Goal: Task Accomplishment & Management: Manage account settings

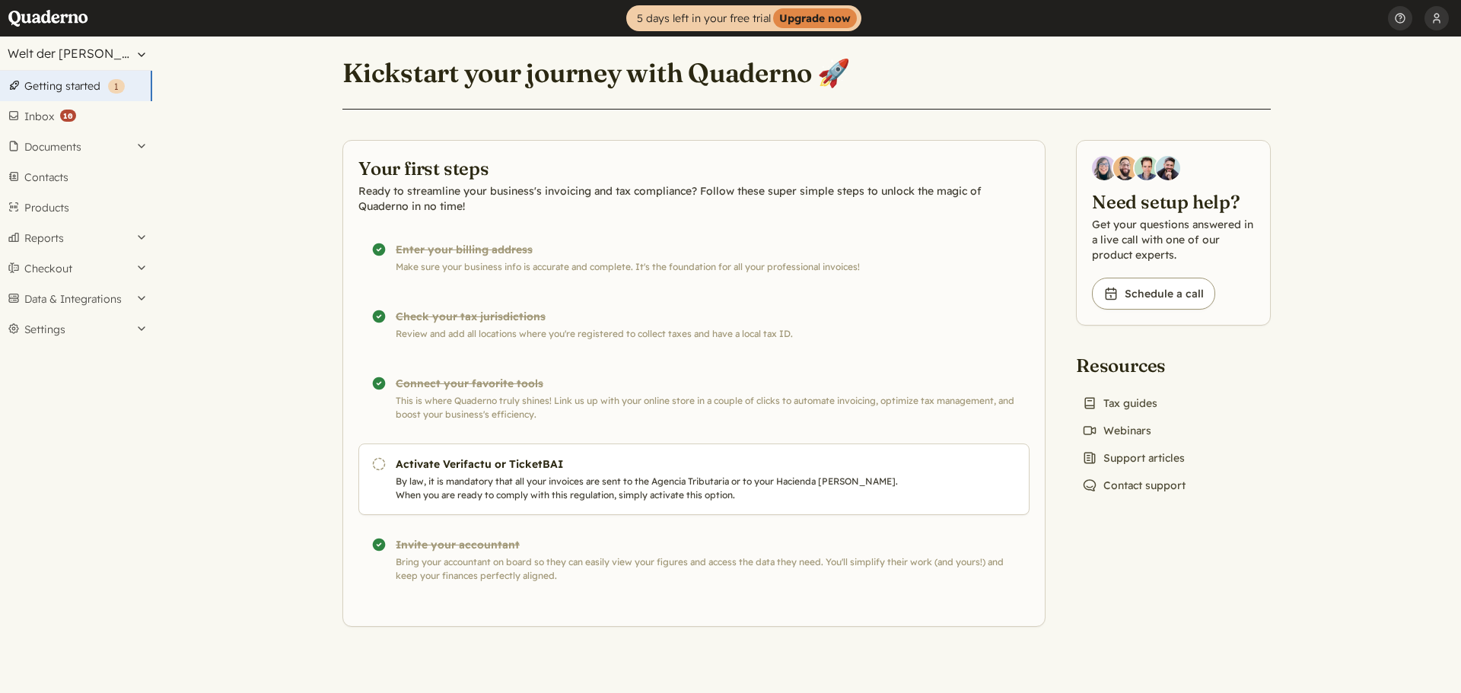
click at [88, 48] on button "Welt der [PERSON_NAME]" at bounding box center [76, 53] width 152 height 33
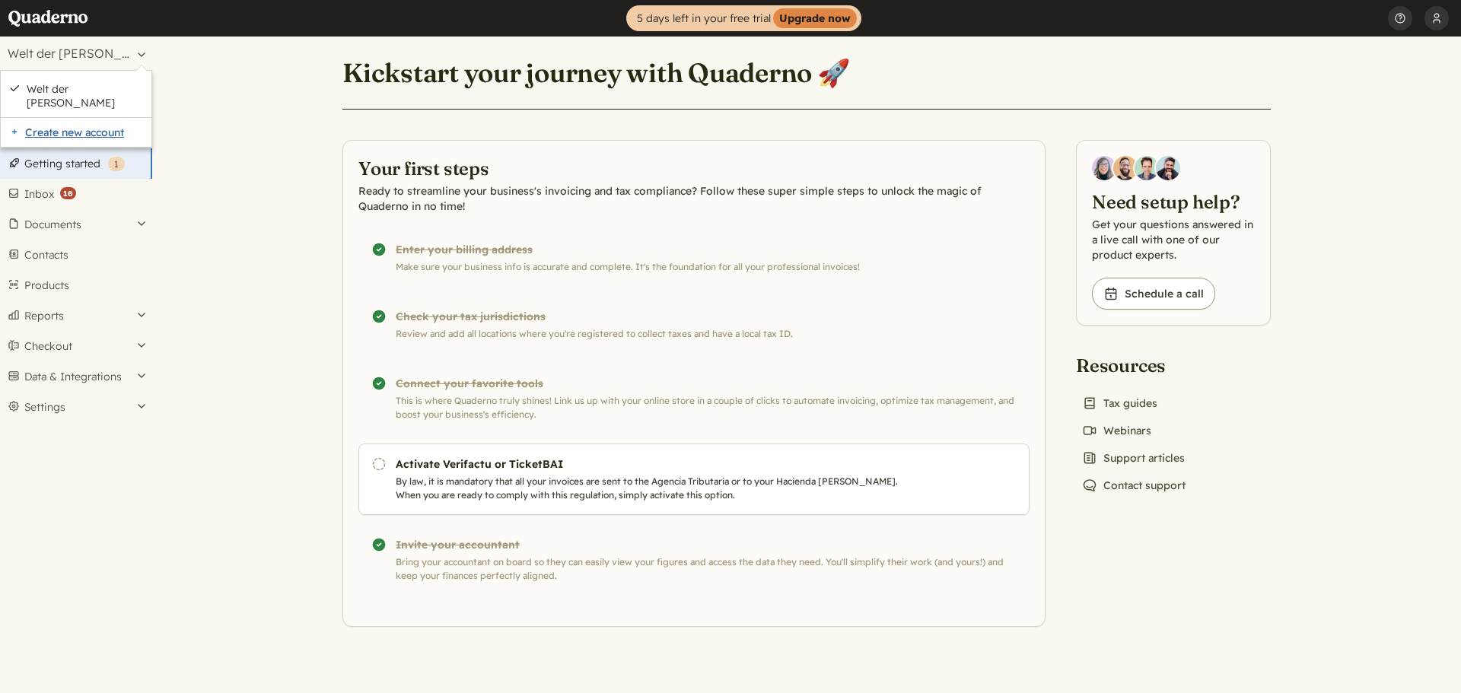
click at [71, 118] on link "Create new account" at bounding box center [76, 132] width 151 height 29
click at [61, 120] on link "Create new account" at bounding box center [76, 132] width 151 height 29
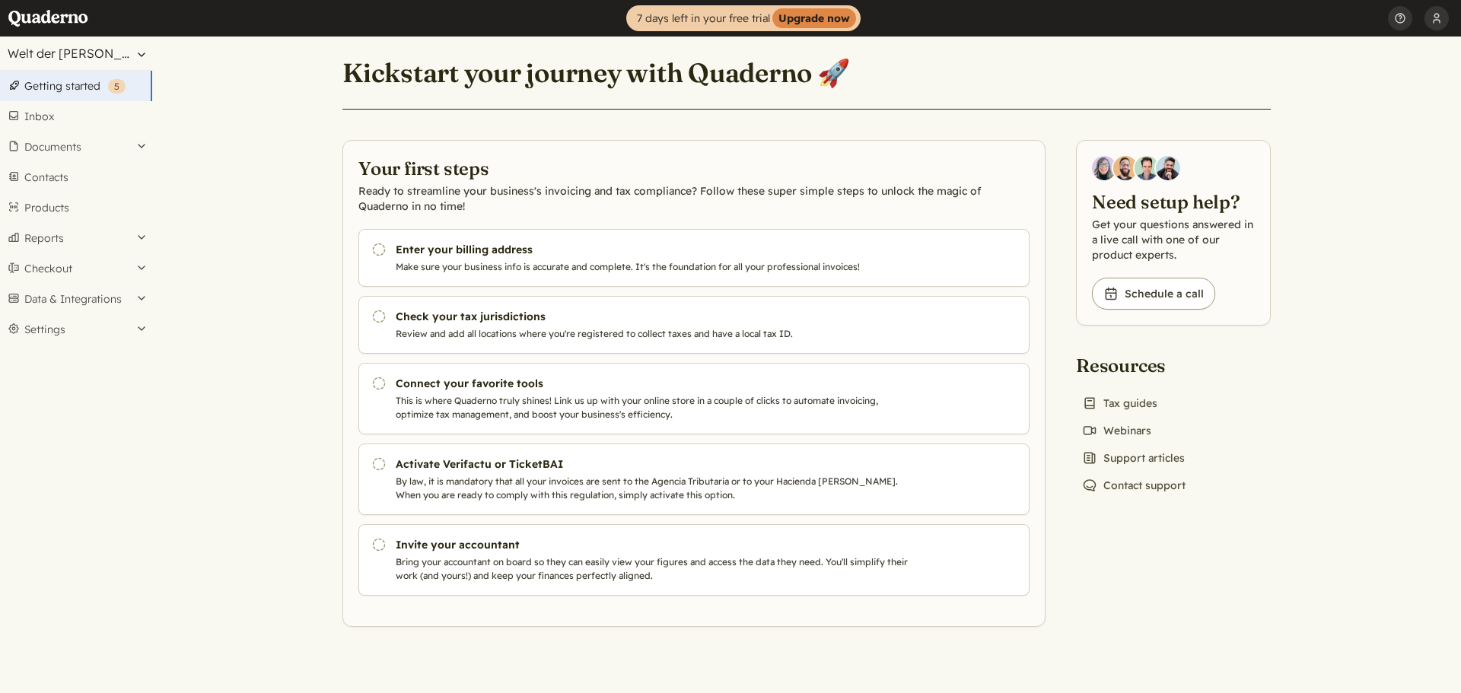
click at [104, 56] on button "Welt der [PERSON_NAME]" at bounding box center [76, 53] width 152 height 33
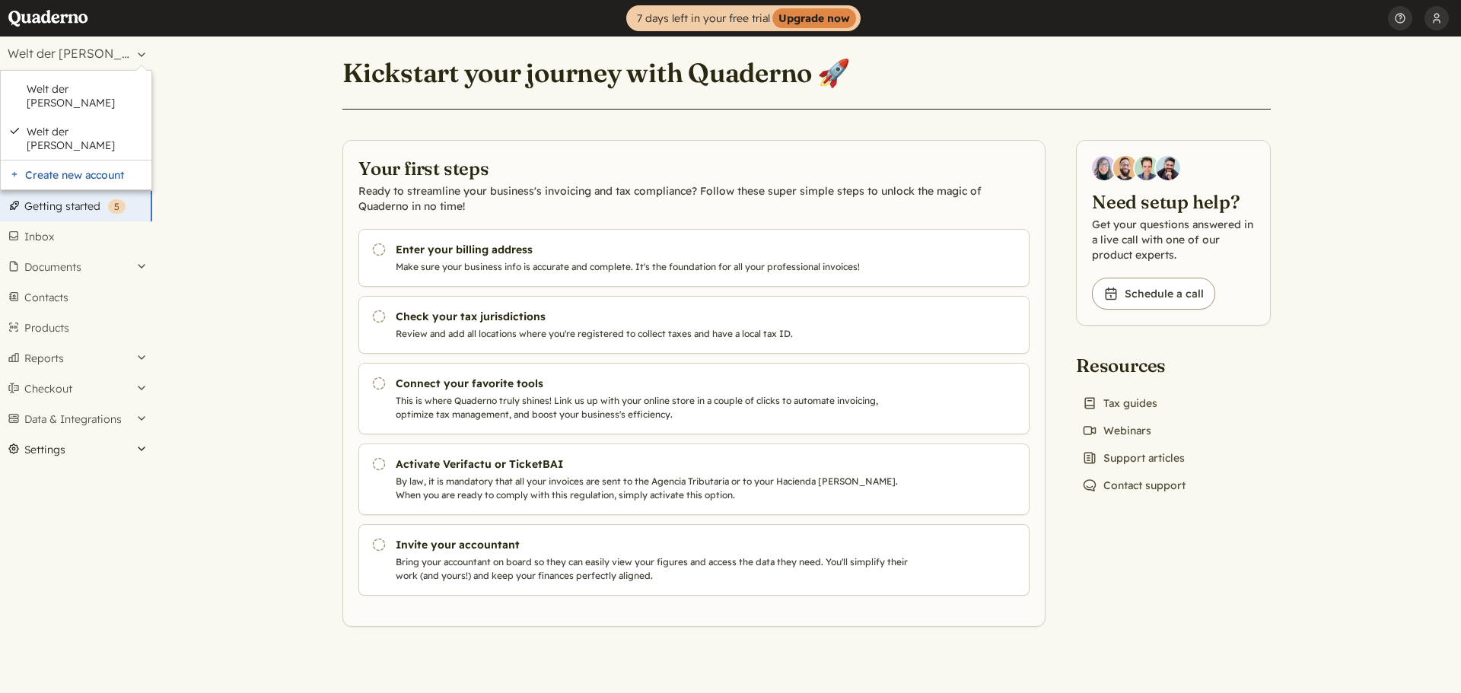
click at [52, 434] on button "Settings" at bounding box center [76, 449] width 152 height 30
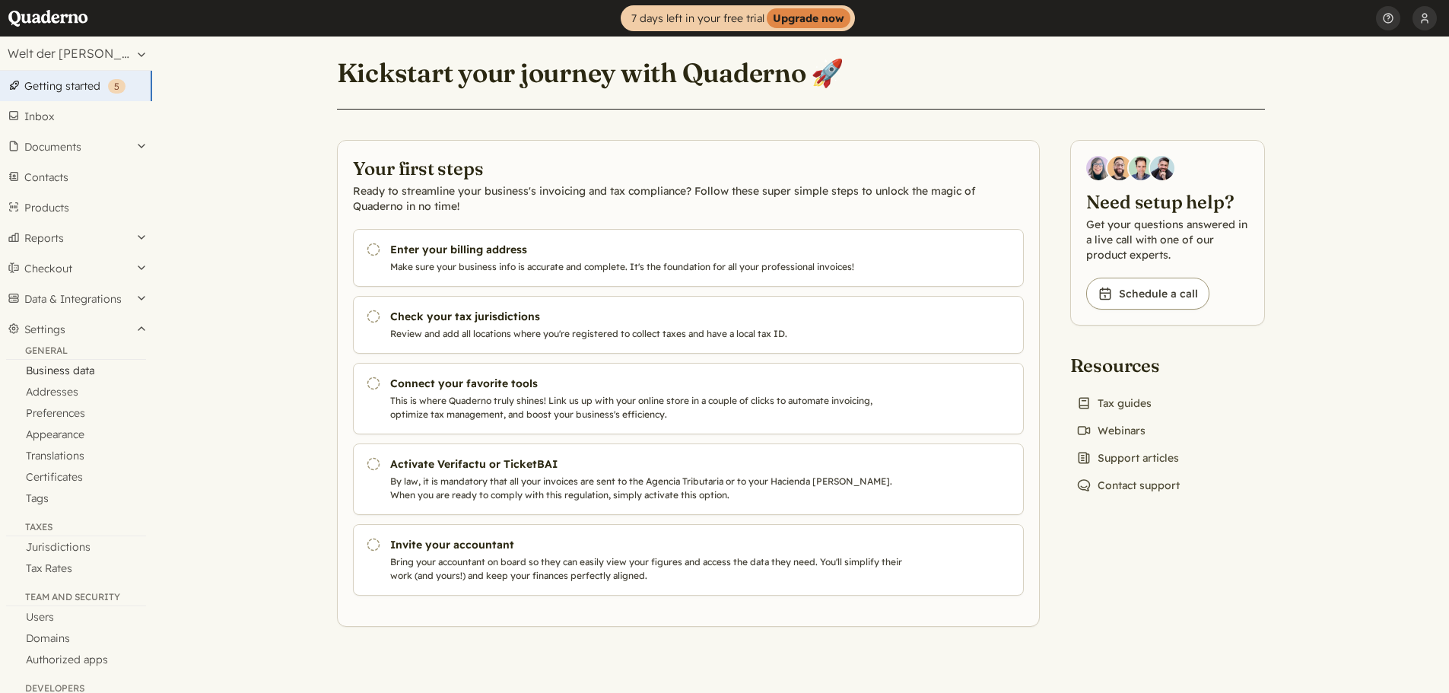
click at [69, 371] on link "Business data" at bounding box center [76, 370] width 152 height 21
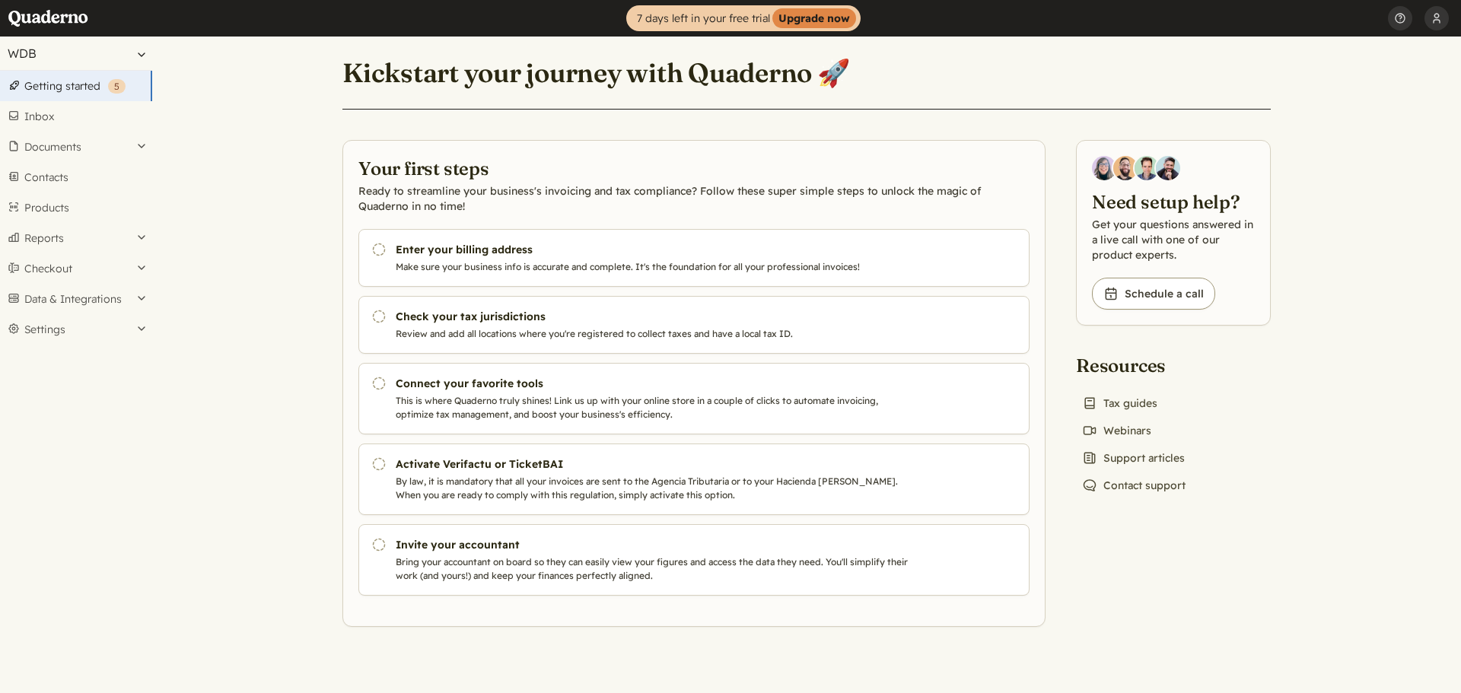
click at [121, 65] on button "WDB" at bounding box center [76, 53] width 152 height 33
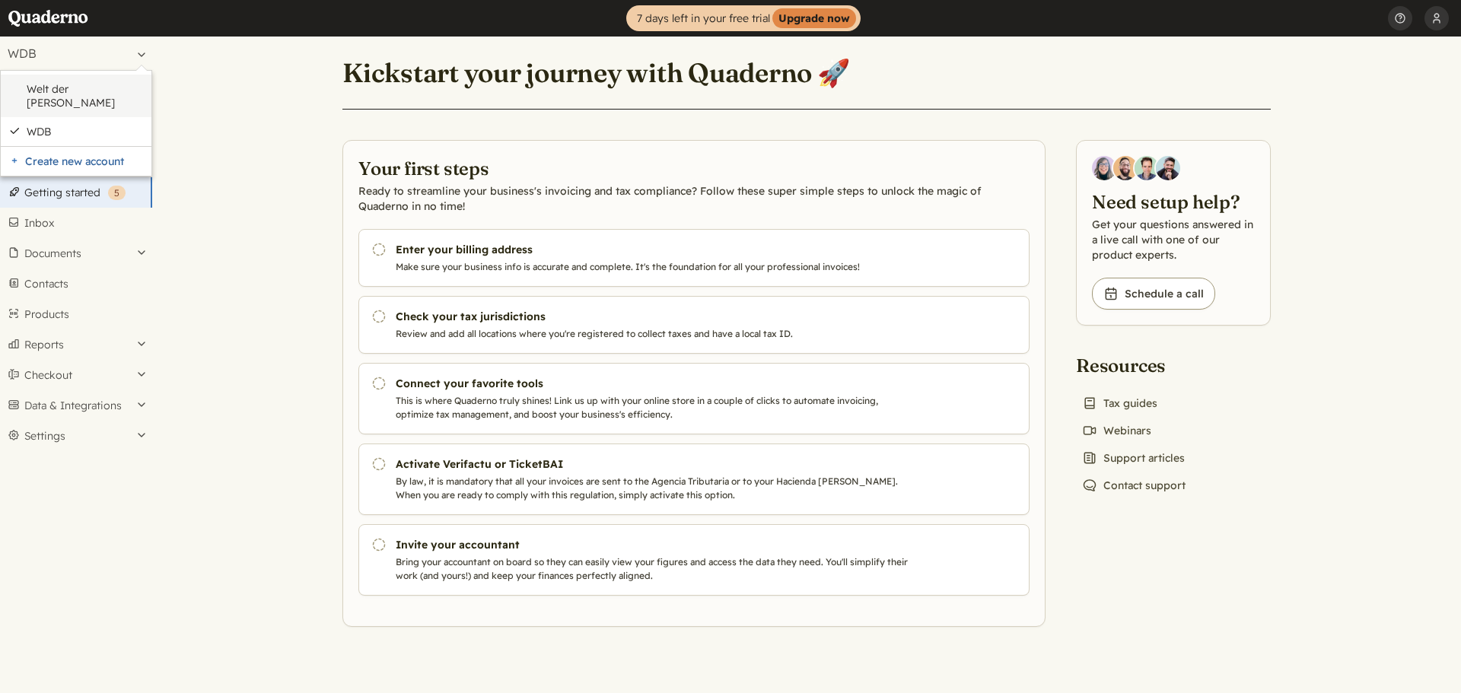
click at [98, 85] on link "Welt der [PERSON_NAME]" at bounding box center [85, 95] width 117 height 27
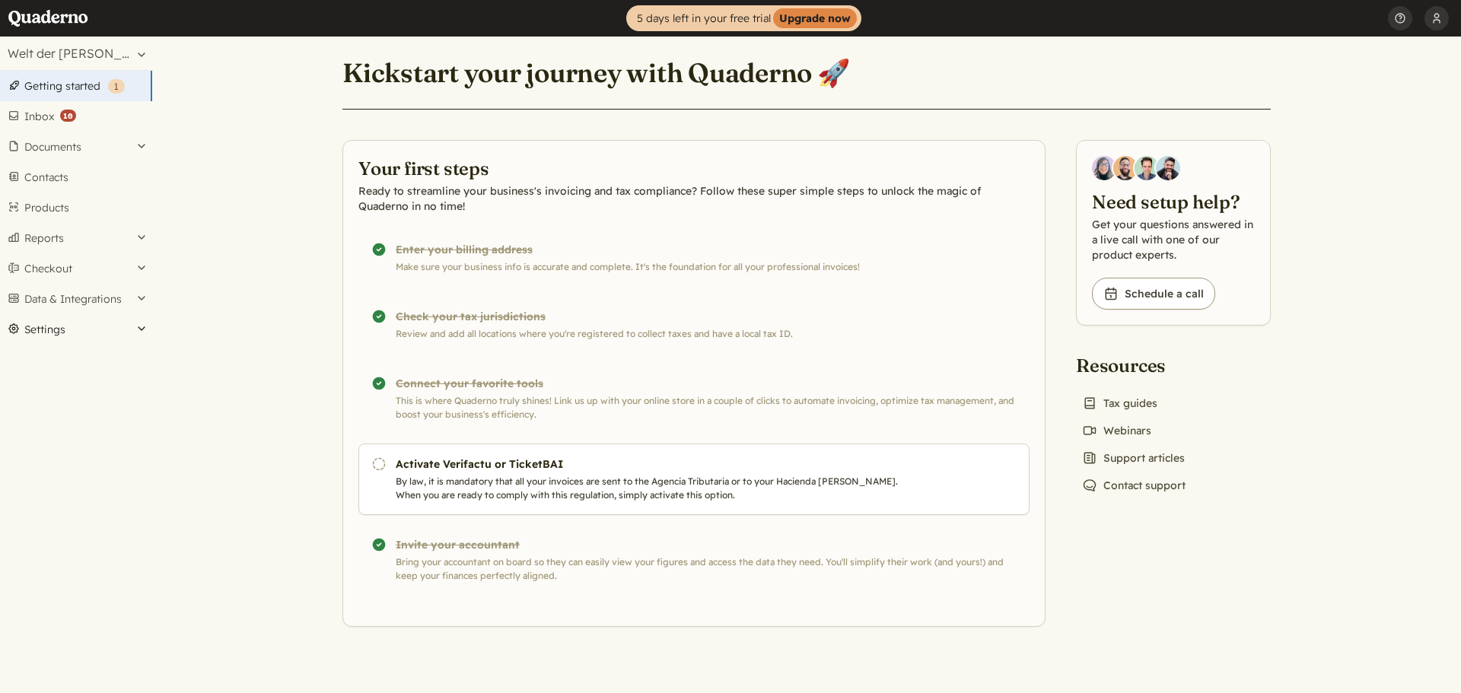
click at [47, 331] on button "Settings" at bounding box center [76, 329] width 152 height 30
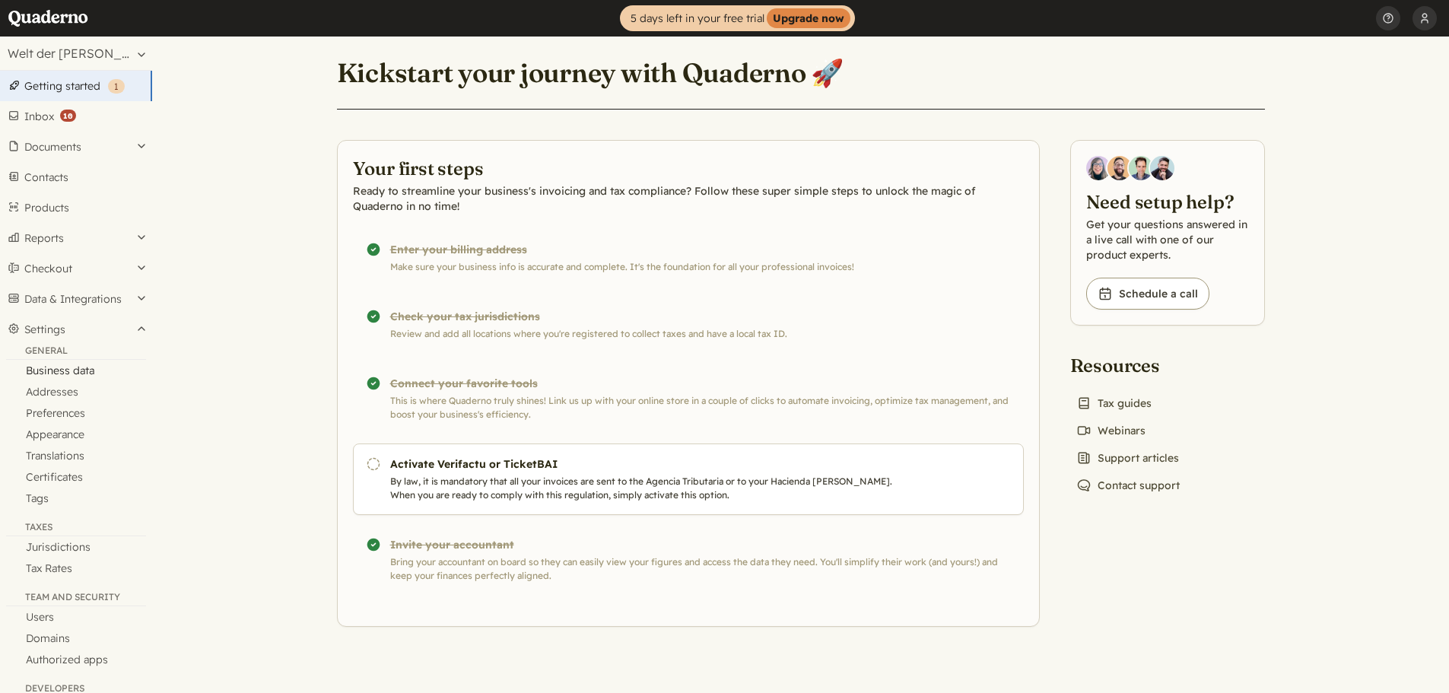
click at [57, 373] on link "Business data" at bounding box center [76, 370] width 152 height 21
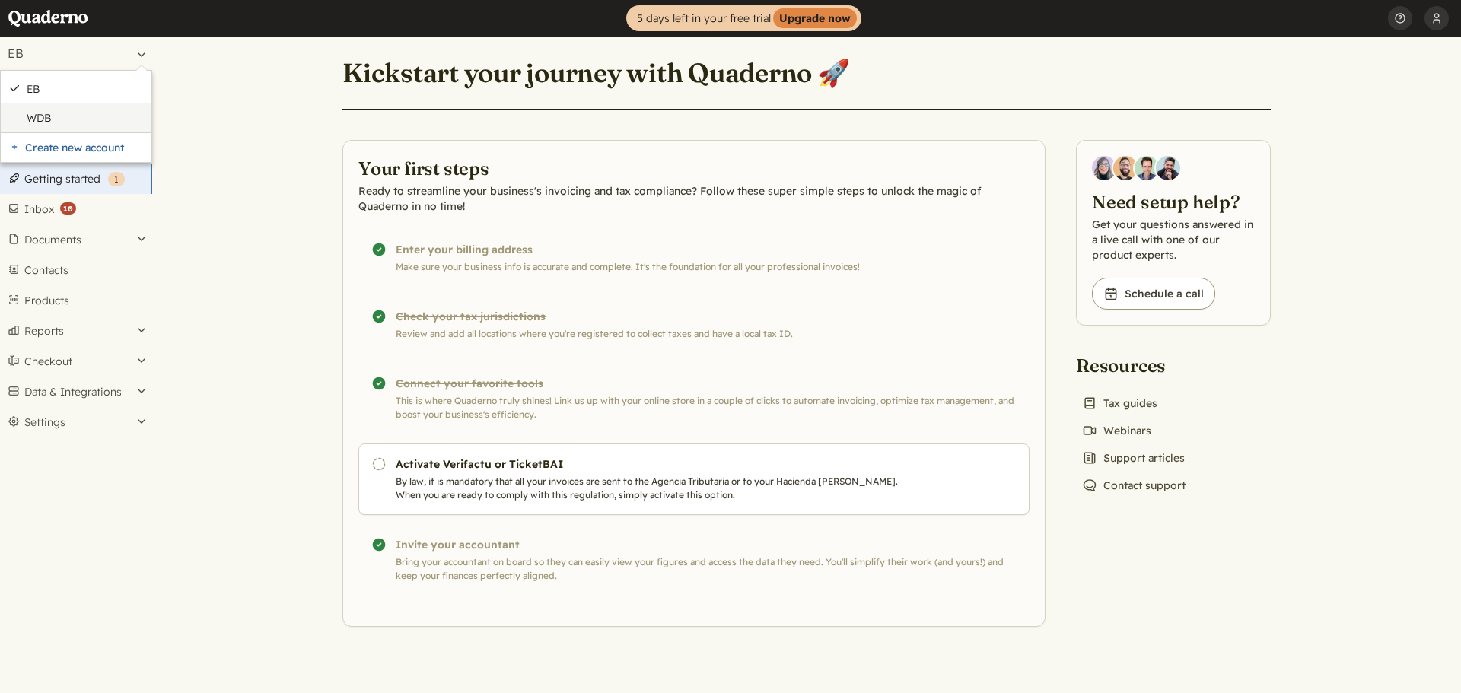
click at [75, 111] on link "WDB" at bounding box center [85, 118] width 117 height 14
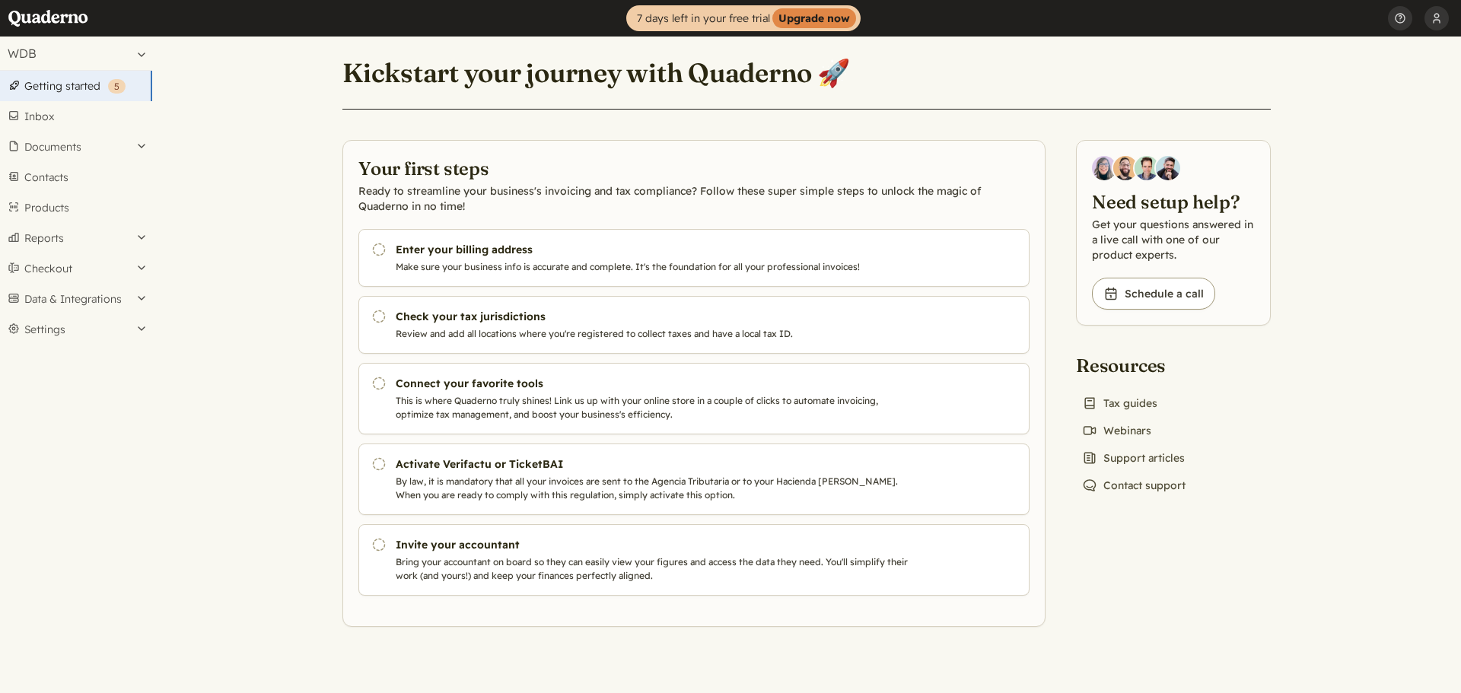
click at [90, 54] on button "WDB" at bounding box center [76, 53] width 152 height 33
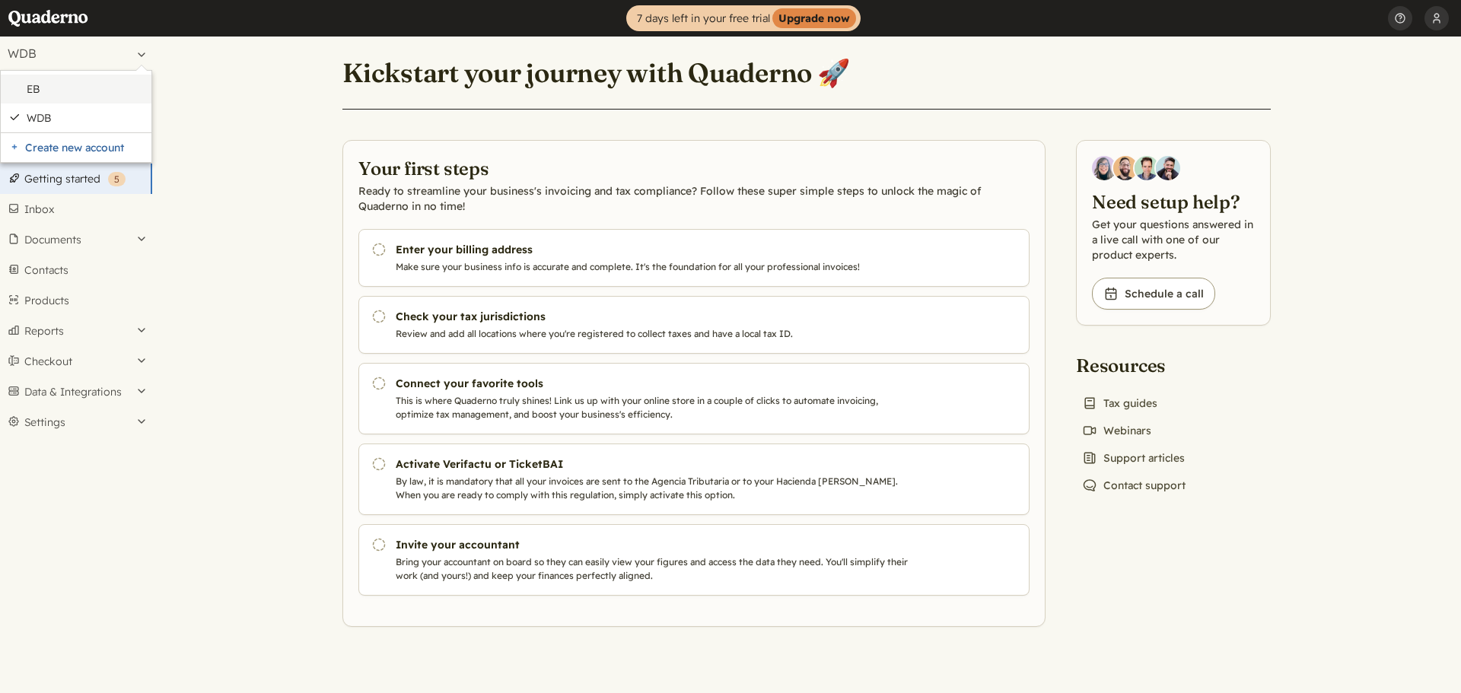
click at [37, 87] on link "EB" at bounding box center [85, 89] width 117 height 14
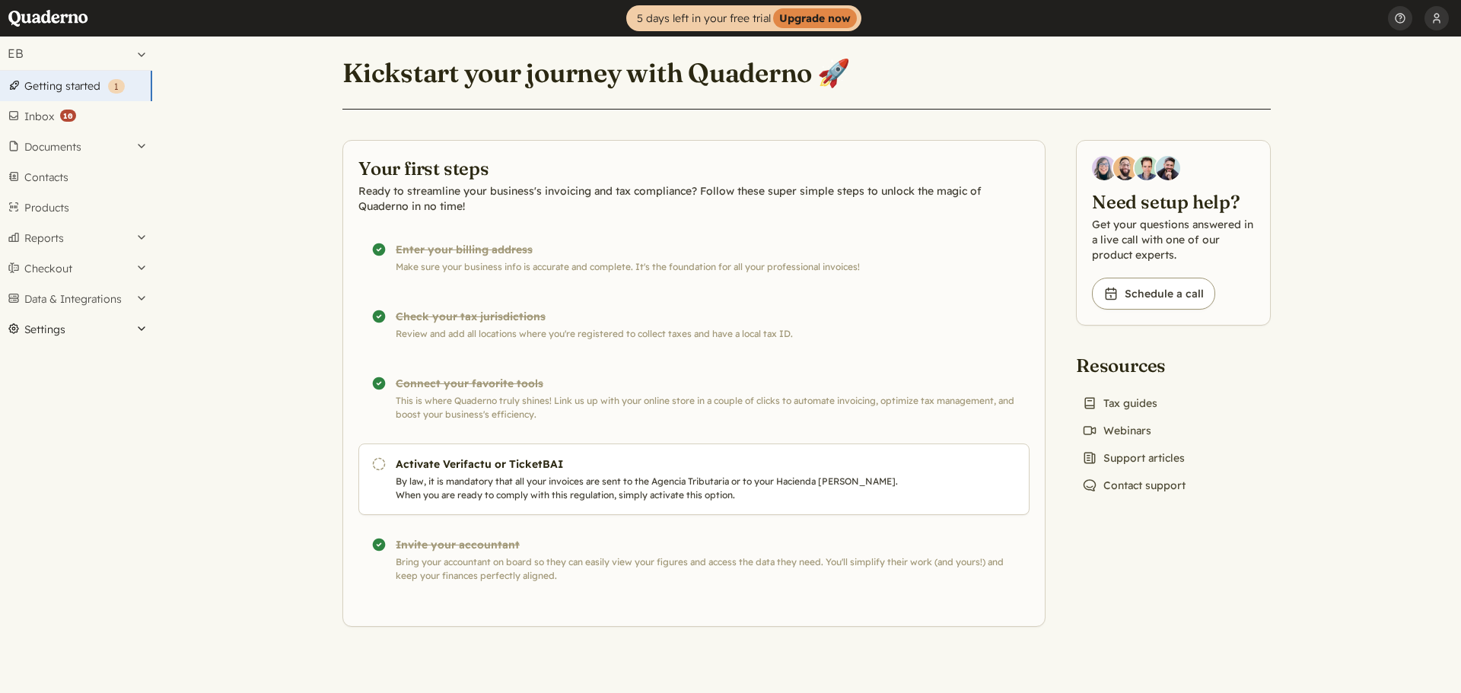
click at [50, 327] on button "Settings" at bounding box center [76, 329] width 152 height 30
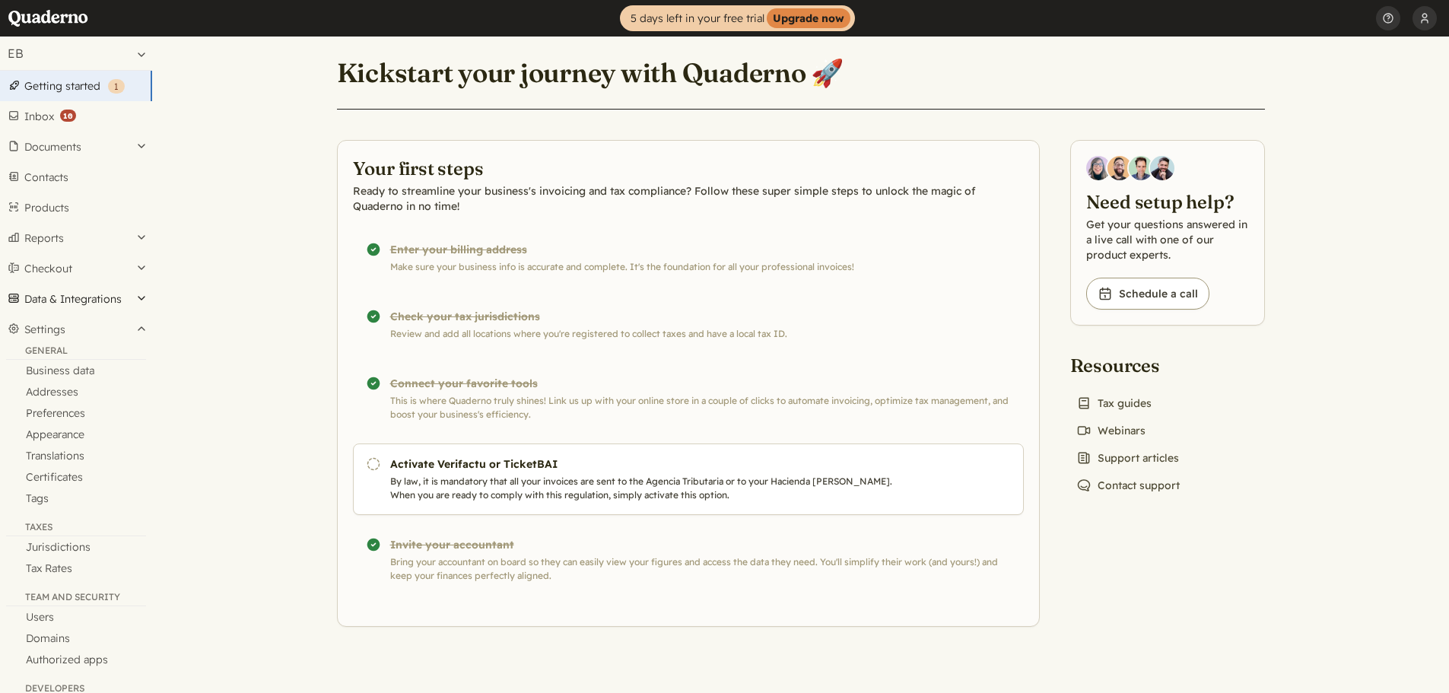
click at [74, 295] on button "Data & Integrations" at bounding box center [76, 299] width 152 height 30
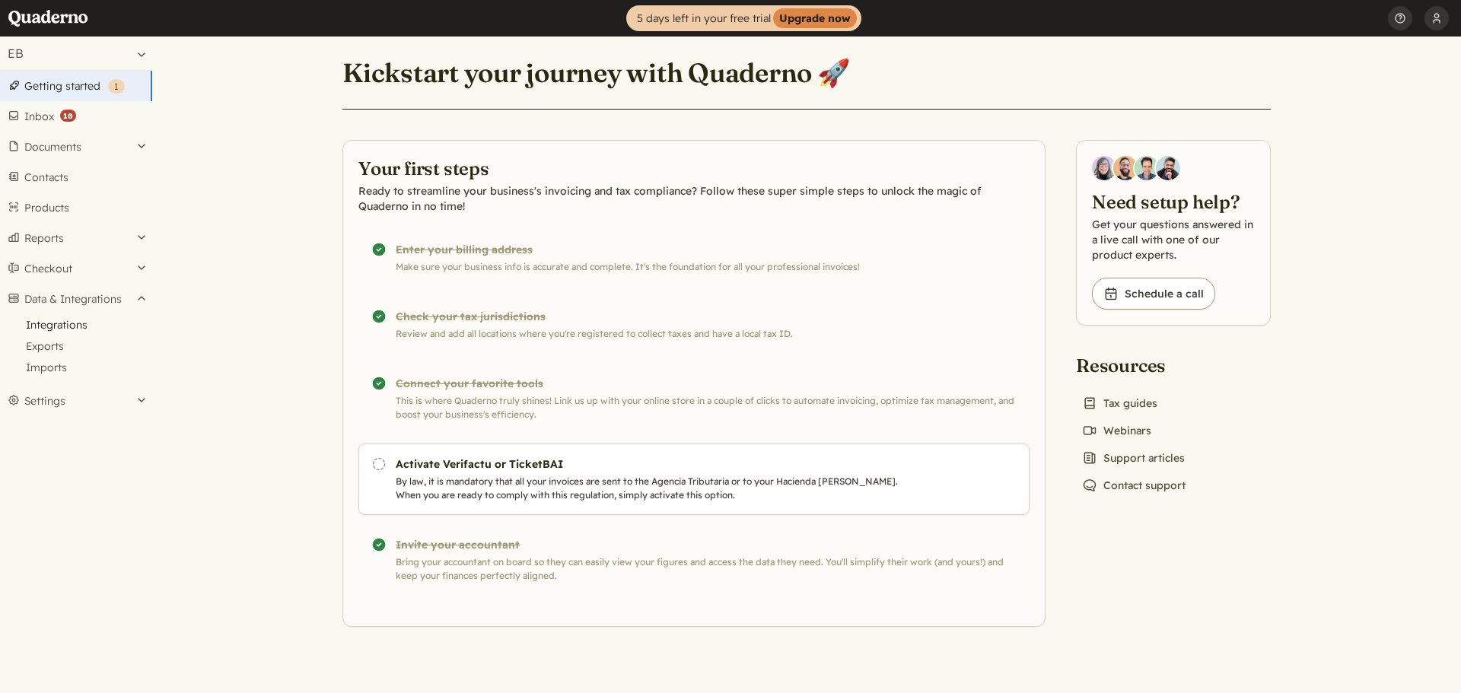
click at [70, 315] on link "Integrations" at bounding box center [76, 324] width 152 height 21
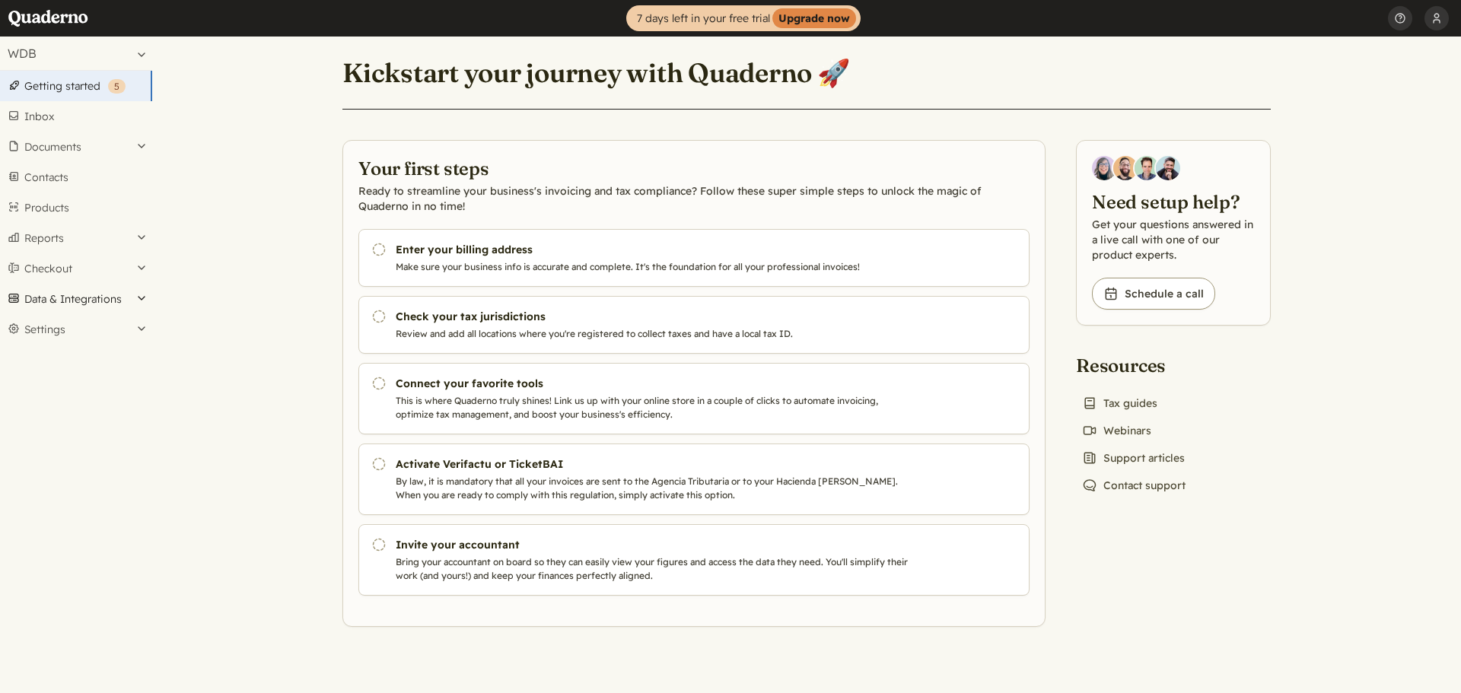
click at [71, 303] on button "Data & Integrations" at bounding box center [76, 299] width 152 height 30
click at [67, 324] on link "Integrations" at bounding box center [76, 324] width 152 height 21
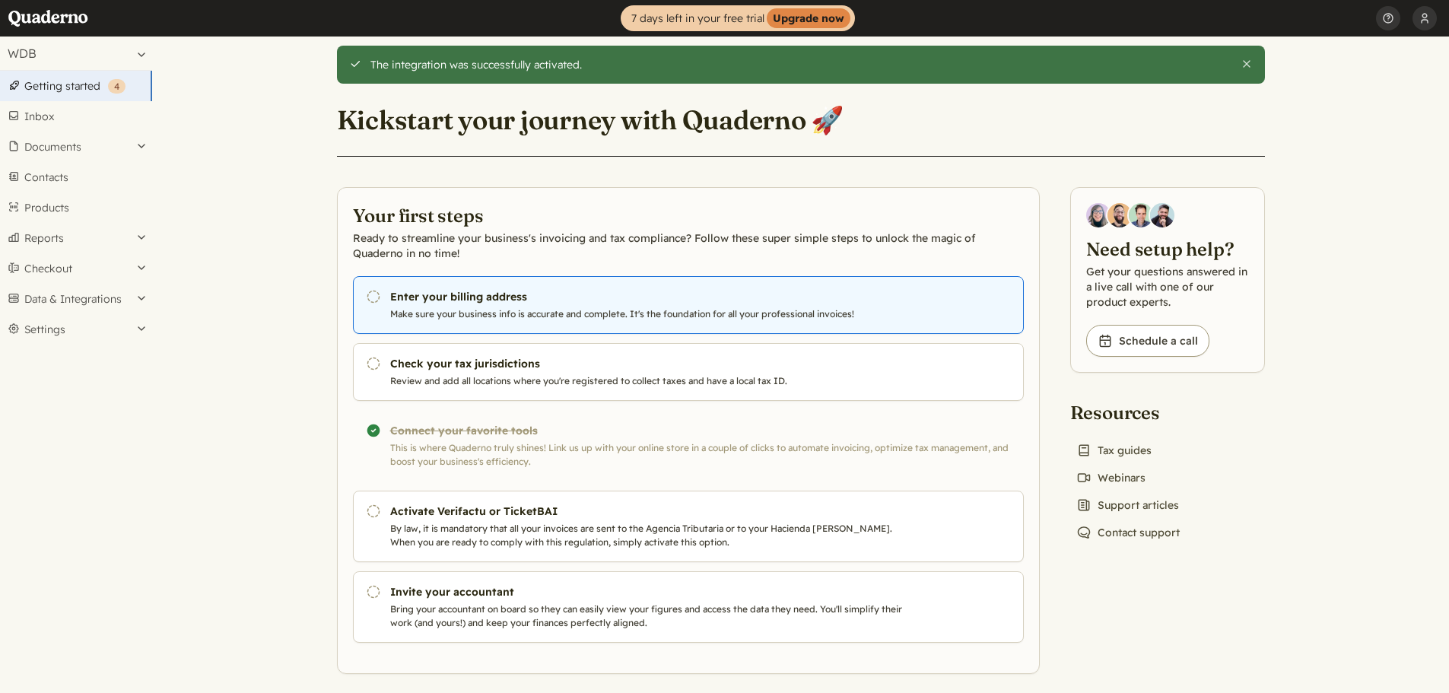
click at [459, 309] on p "Make sure your business info is accurate and complete. It's the foundation for …" at bounding box center [649, 314] width 519 height 14
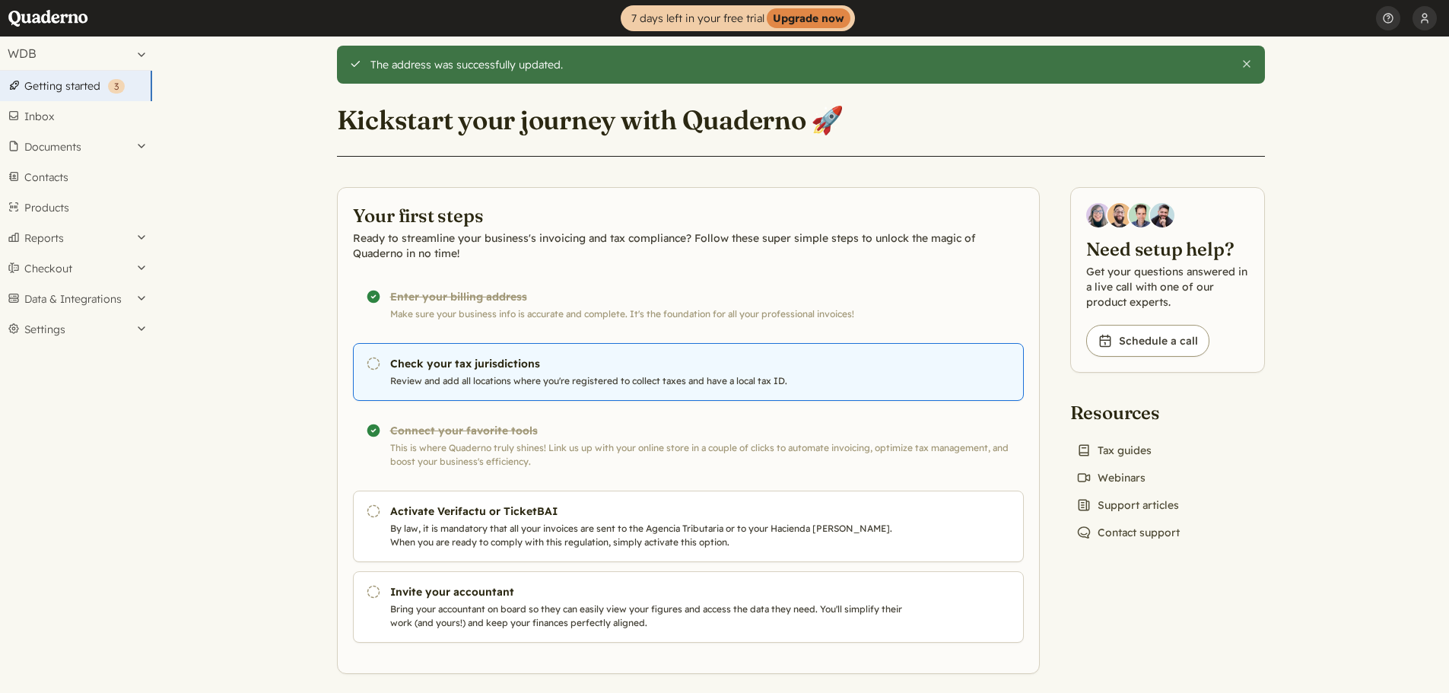
click at [481, 374] on p "Review and add all locations where you're registered to collect taxes and have …" at bounding box center [649, 381] width 519 height 14
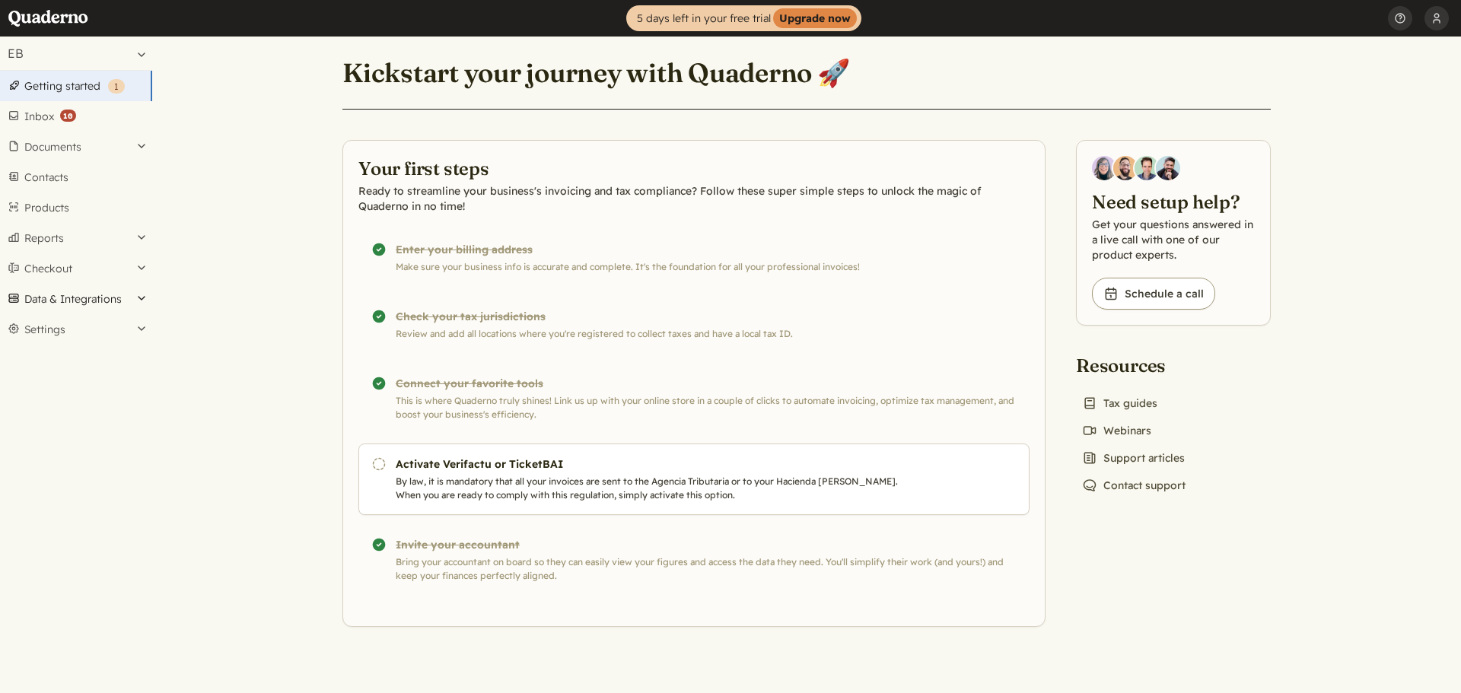
click at [75, 307] on button "Data & Integrations" at bounding box center [76, 299] width 152 height 30
click at [71, 324] on link "Integrations" at bounding box center [76, 324] width 152 height 21
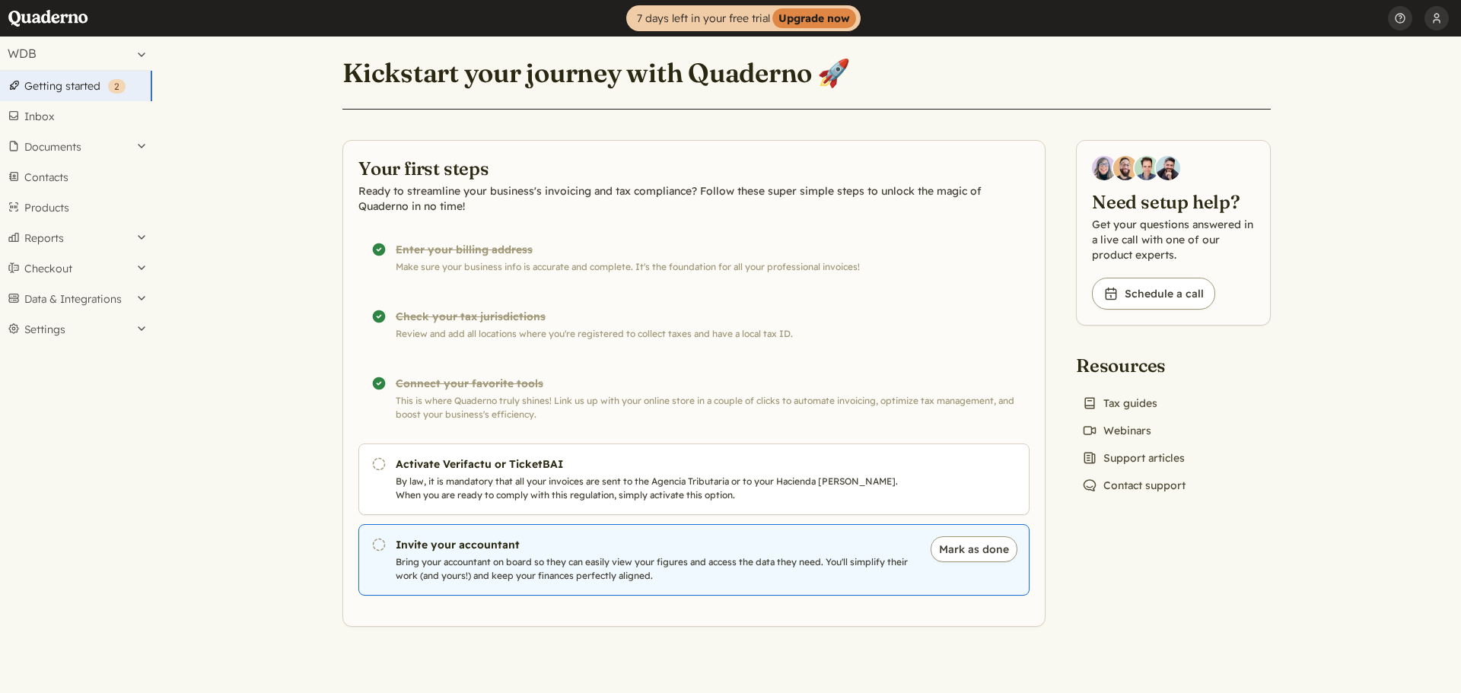
click at [489, 562] on p "Bring your accountant on board so they can easily view your figures and access …" at bounding box center [655, 568] width 519 height 27
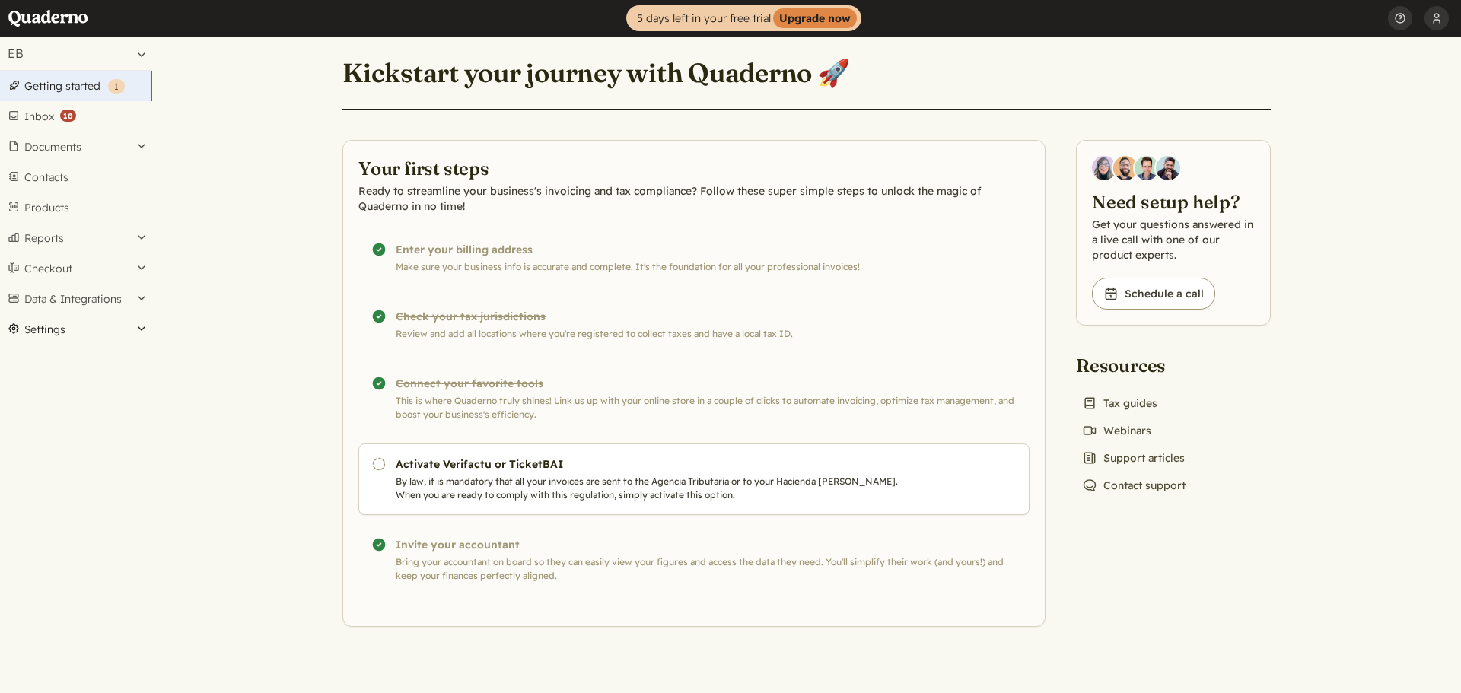
click at [56, 335] on button "Settings" at bounding box center [76, 329] width 152 height 30
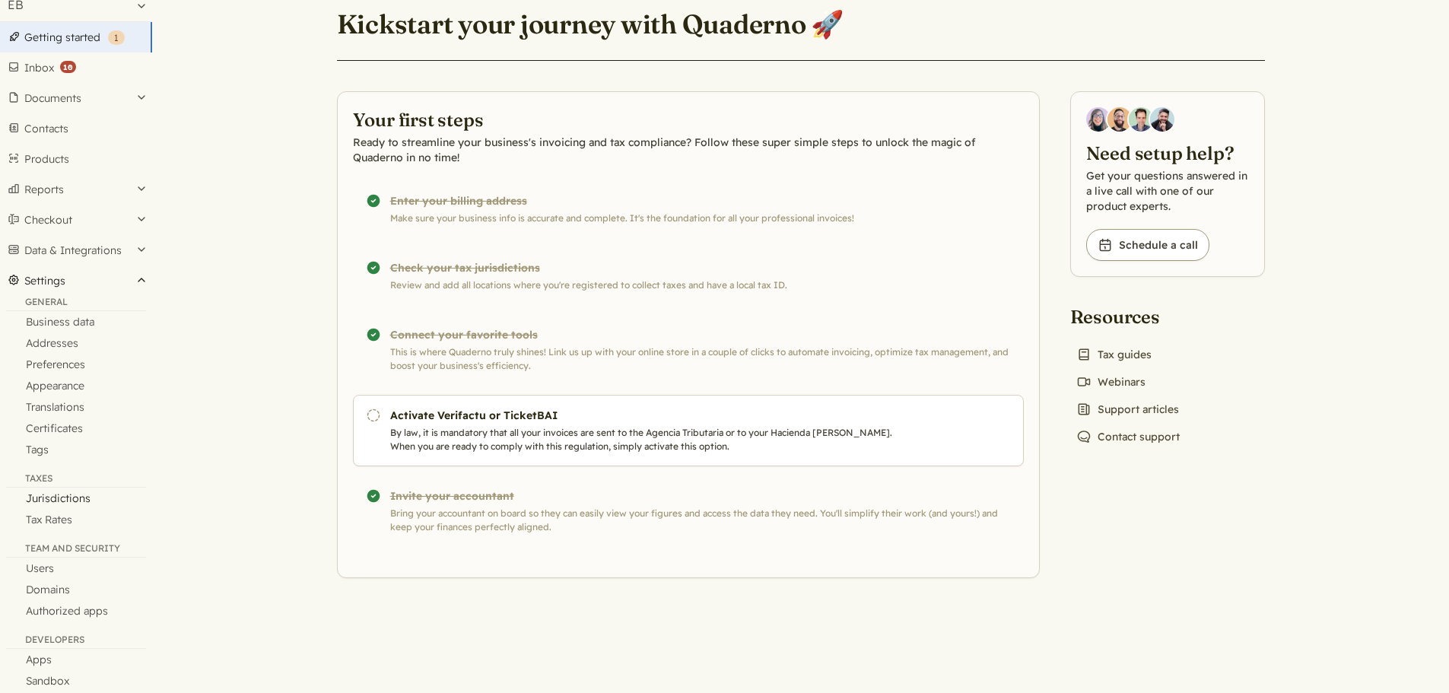
scroll to position [76, 0]
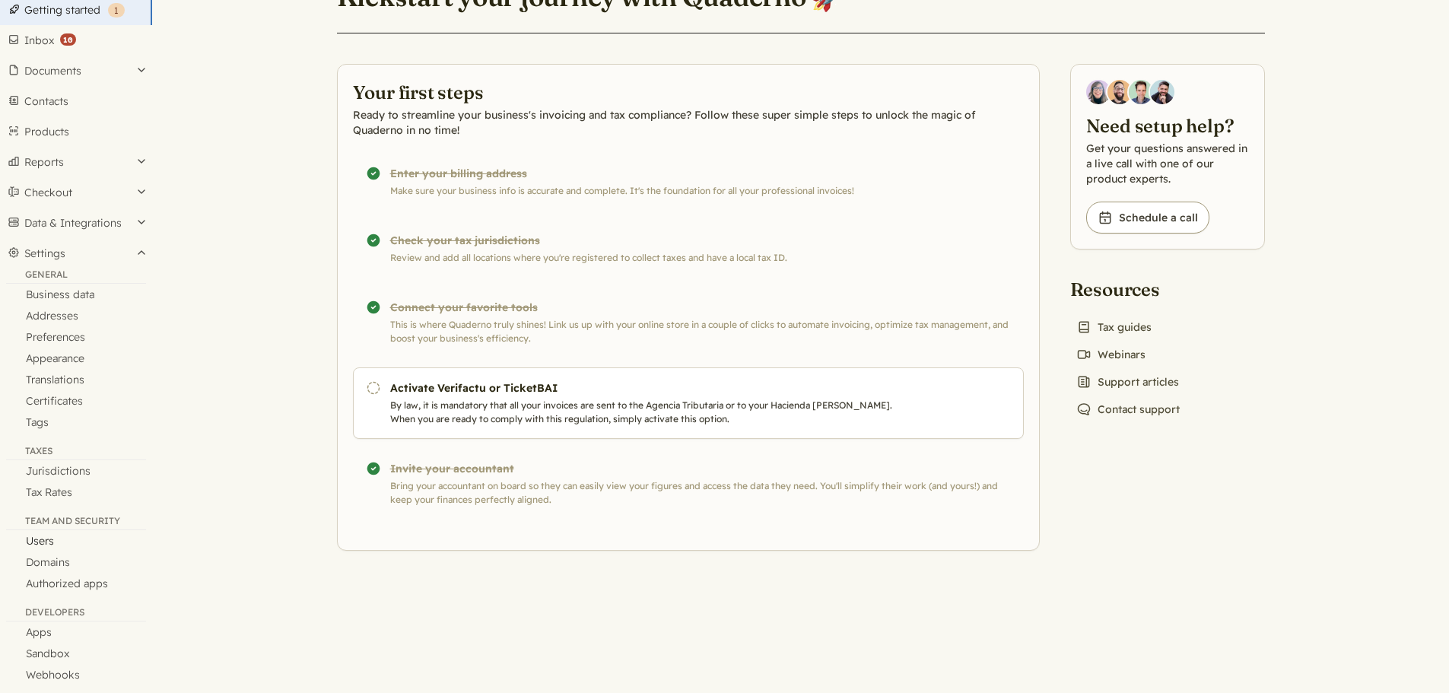
click at [43, 542] on link "Users" at bounding box center [76, 540] width 152 height 21
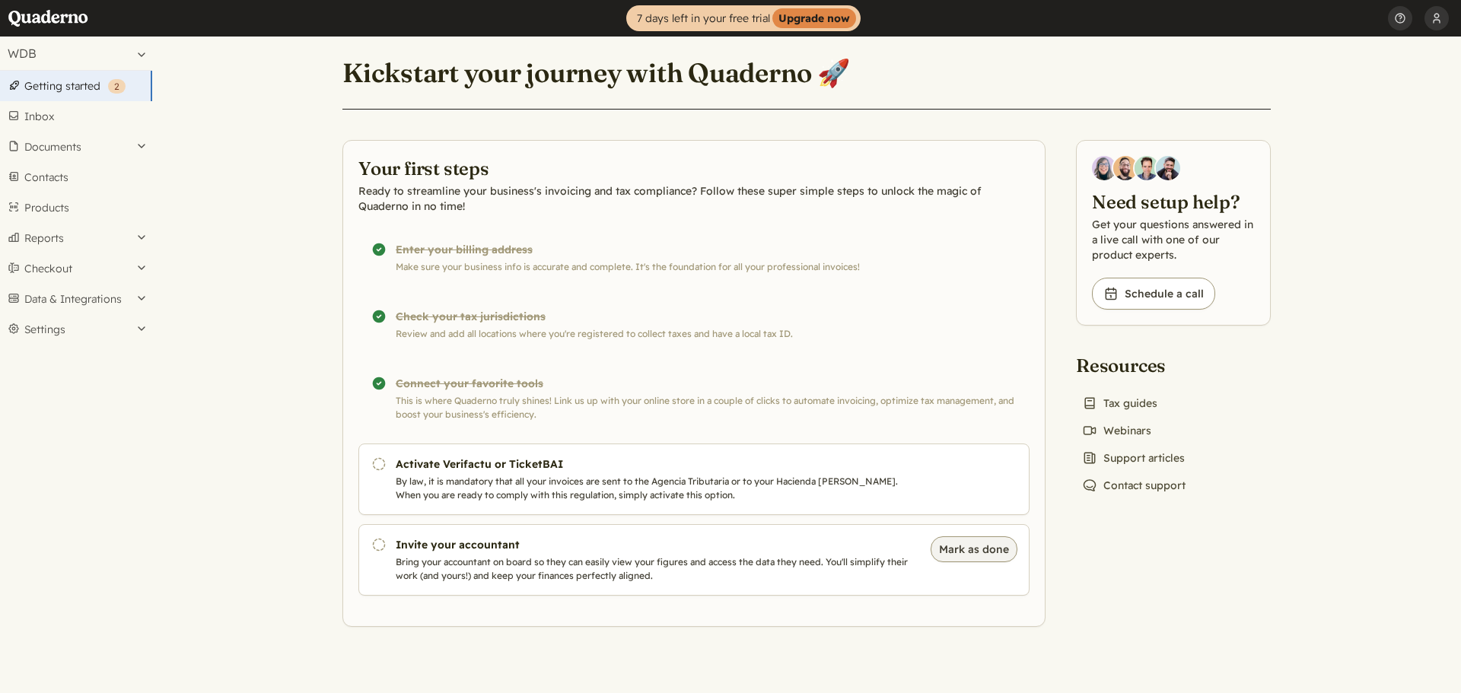
click at [963, 558] on button "Mark as done" at bounding box center [973, 549] width 87 height 26
click at [49, 325] on button "Settings" at bounding box center [76, 329] width 152 height 30
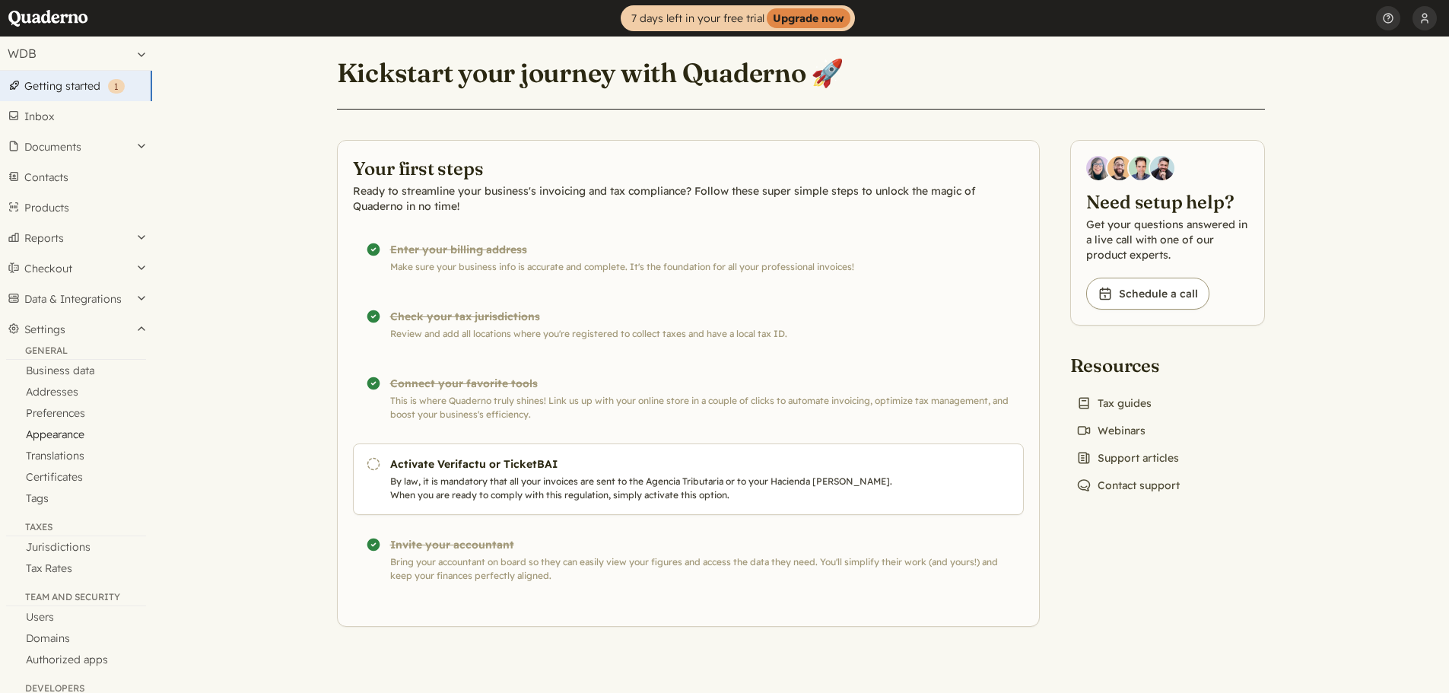
click at [72, 435] on link "Appearance" at bounding box center [76, 434] width 152 height 21
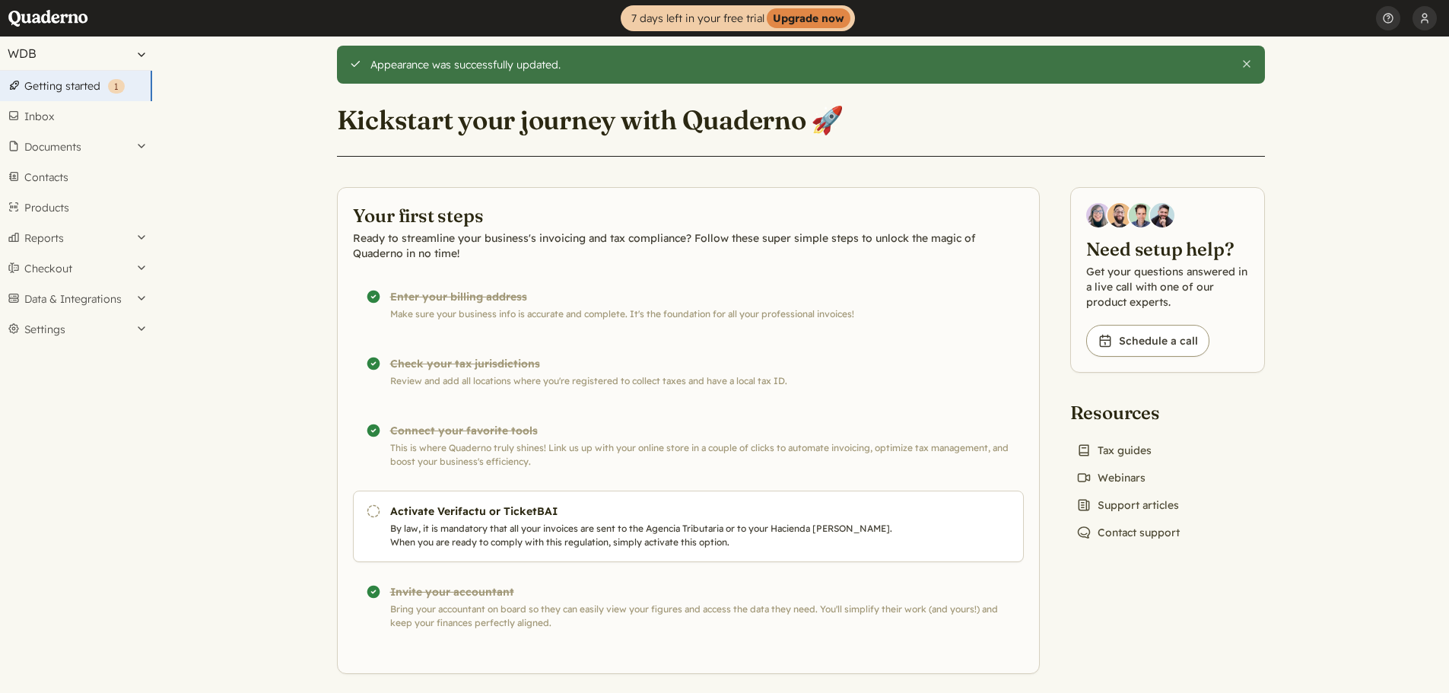
click at [34, 46] on button "WDB" at bounding box center [76, 53] width 152 height 33
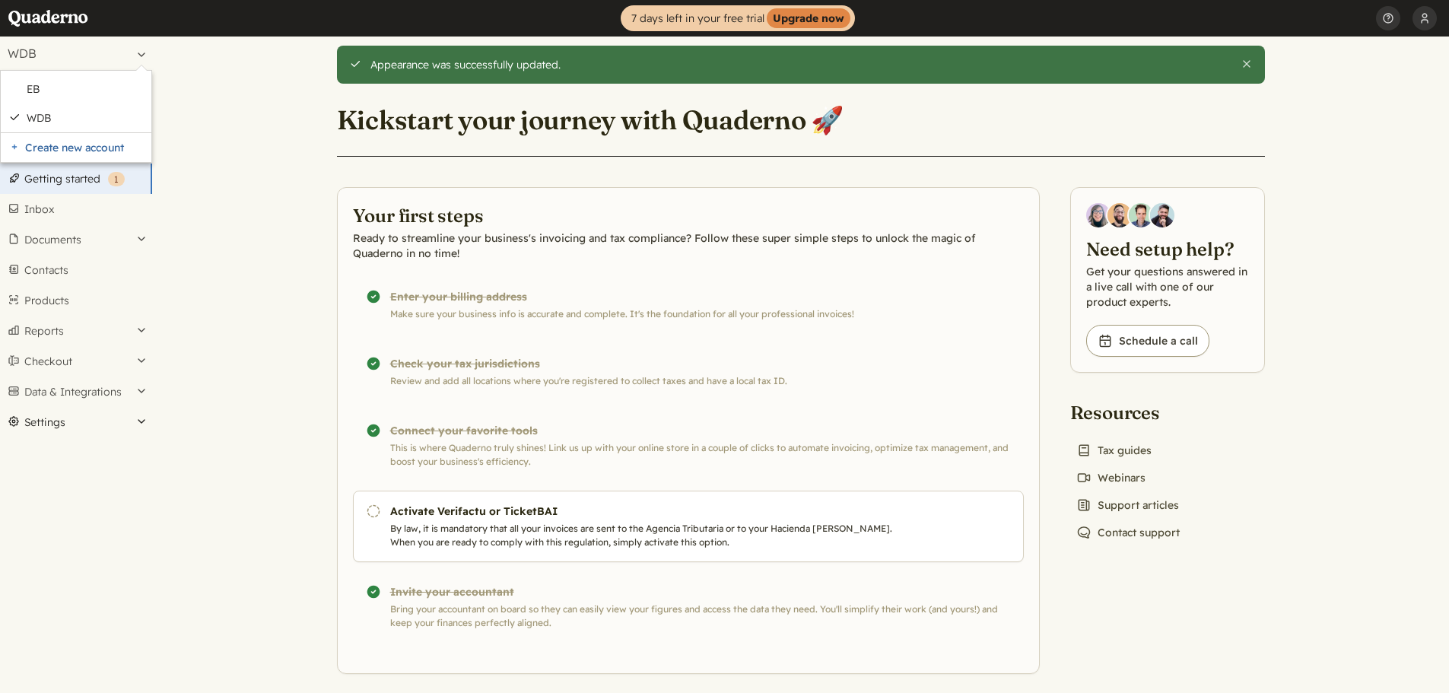
click at [44, 428] on button "Settings" at bounding box center [76, 422] width 152 height 30
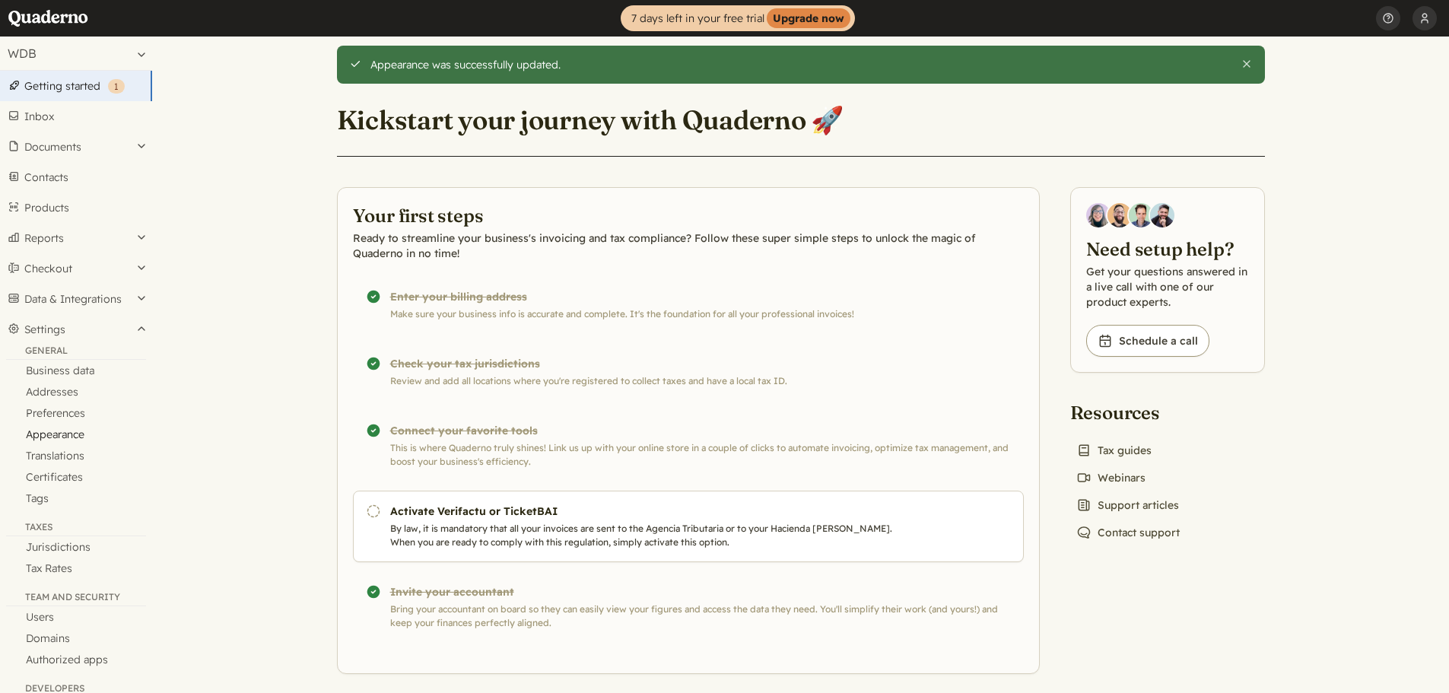
click at [62, 437] on link "Appearance" at bounding box center [76, 434] width 152 height 21
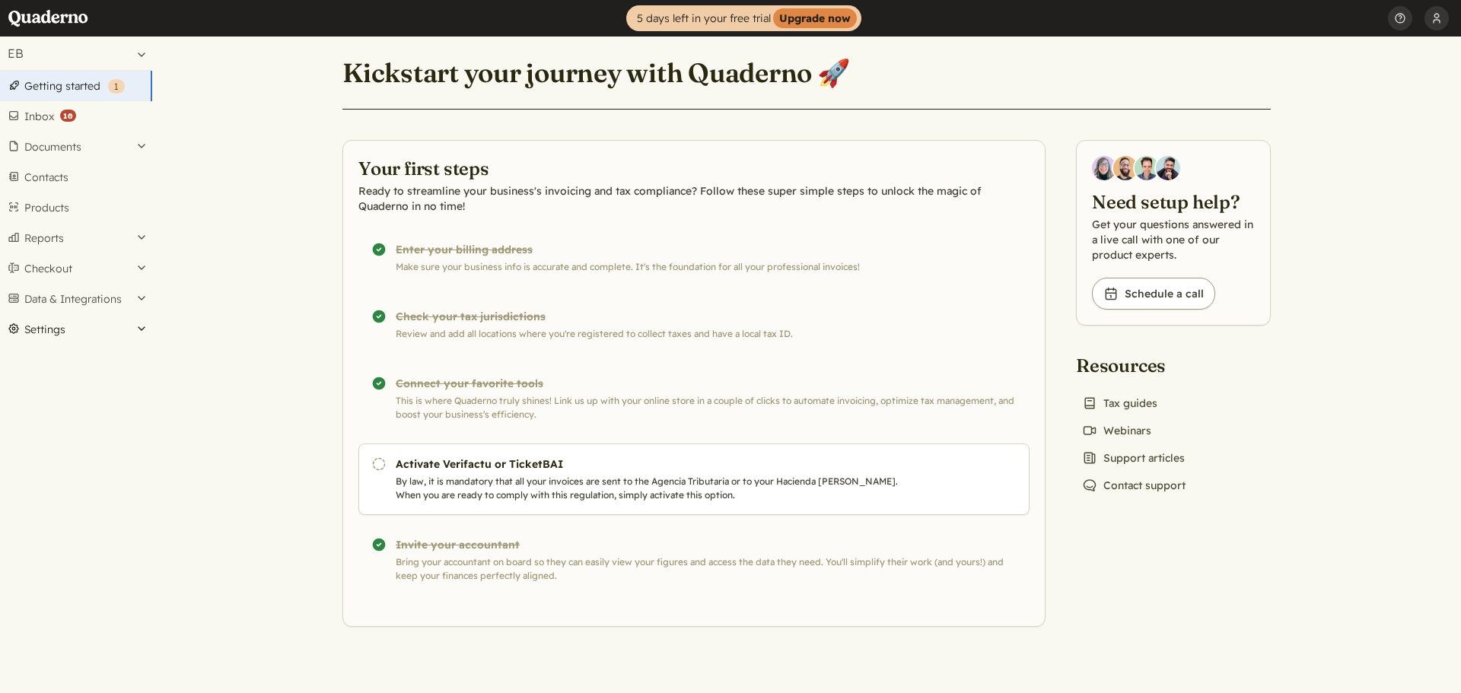
click at [43, 332] on button "Settings" at bounding box center [76, 329] width 152 height 30
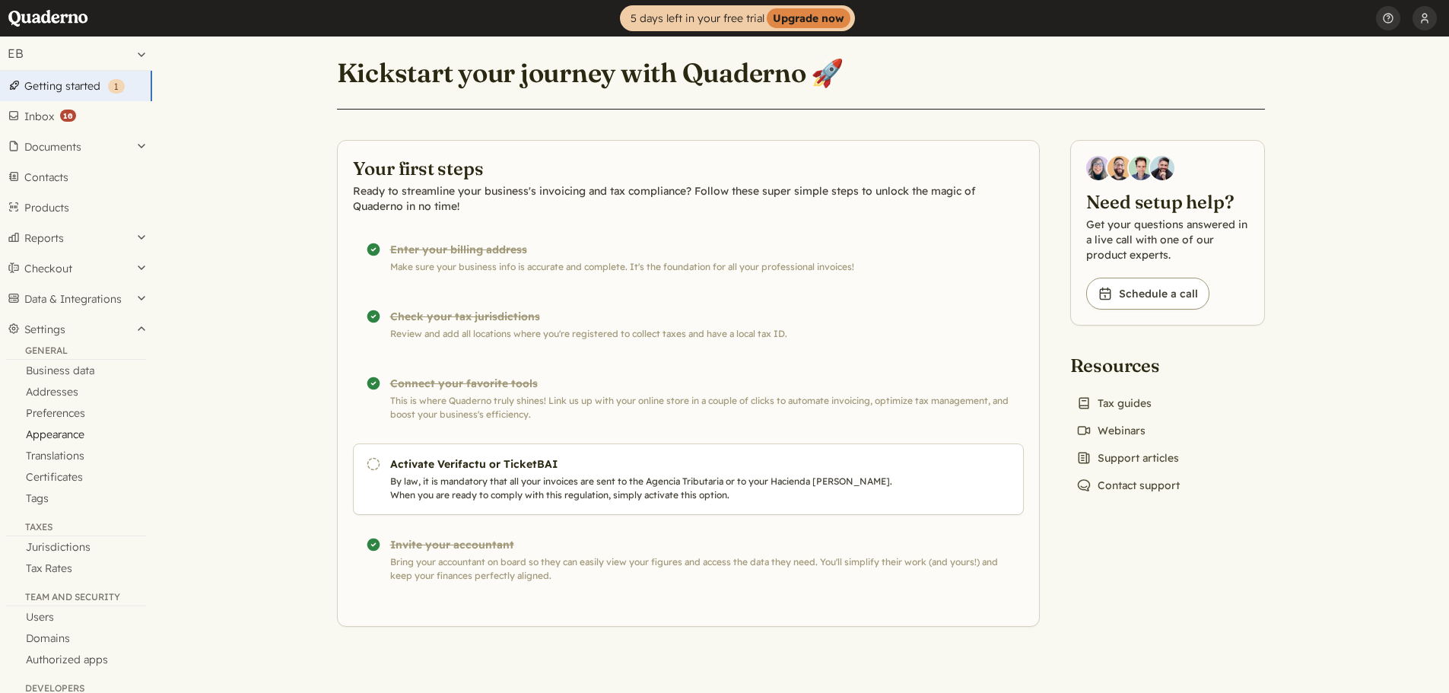
click at [62, 435] on link "Appearance" at bounding box center [76, 434] width 152 height 21
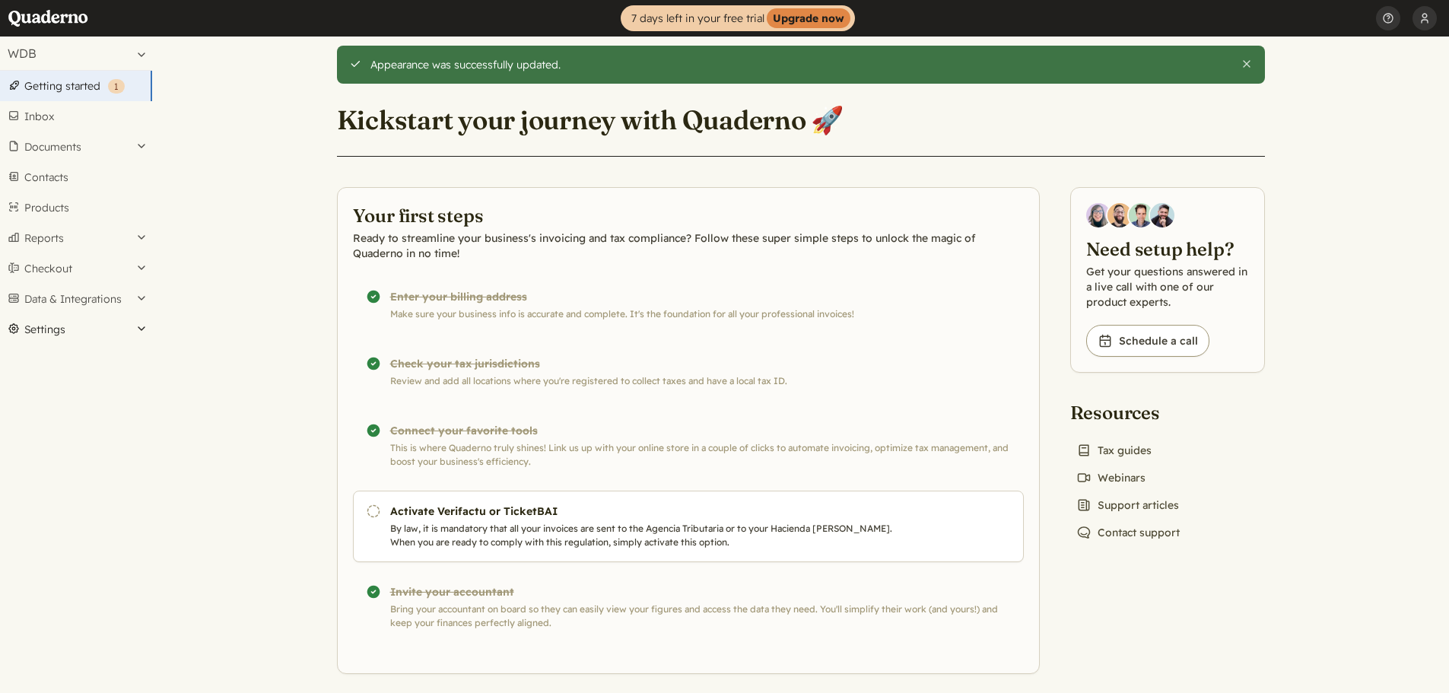
click at [49, 332] on button "Settings" at bounding box center [76, 329] width 152 height 30
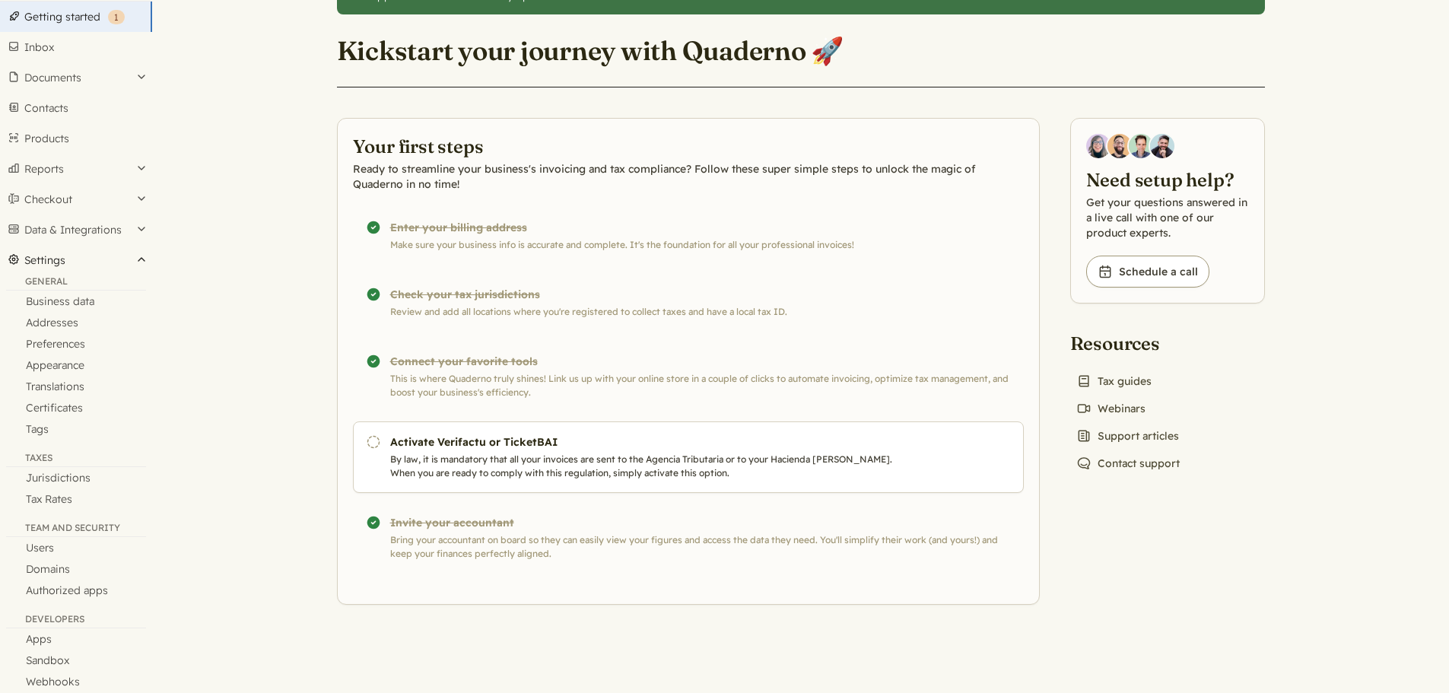
scroll to position [91, 0]
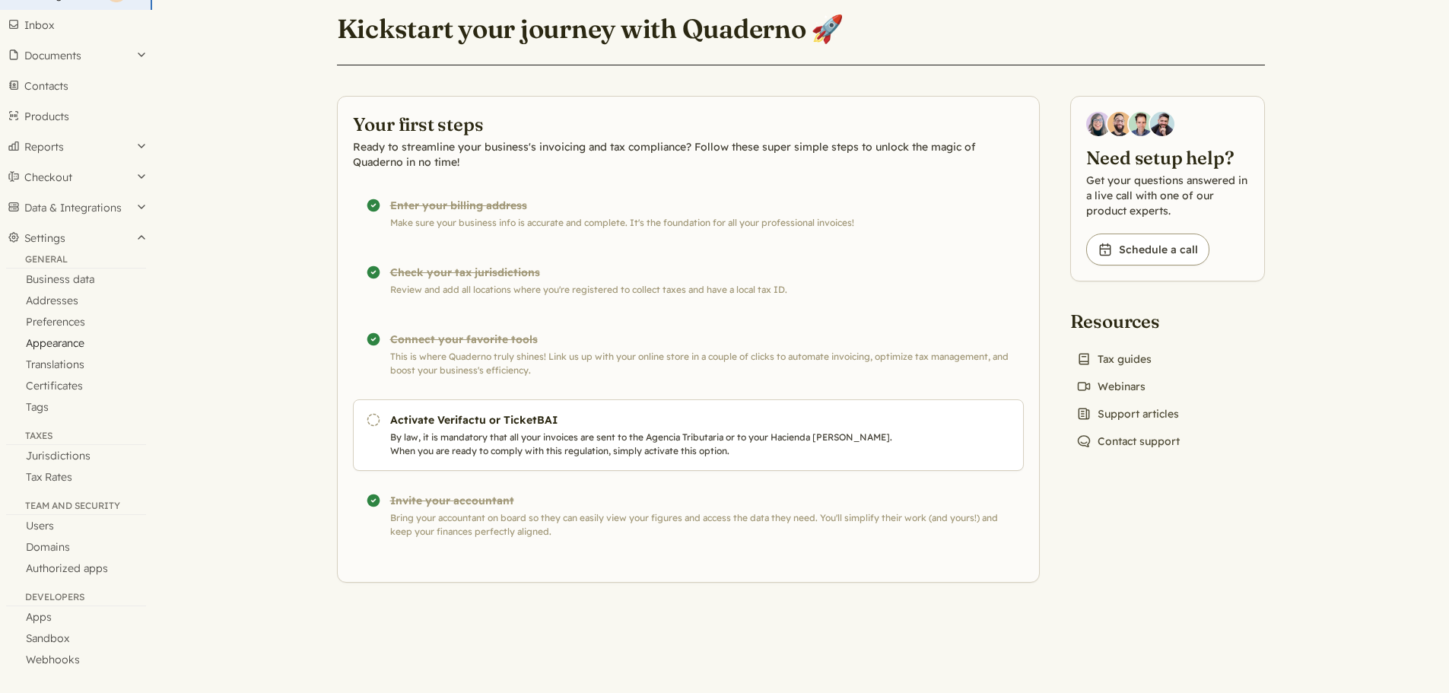
click at [72, 342] on link "Appearance" at bounding box center [76, 342] width 152 height 21
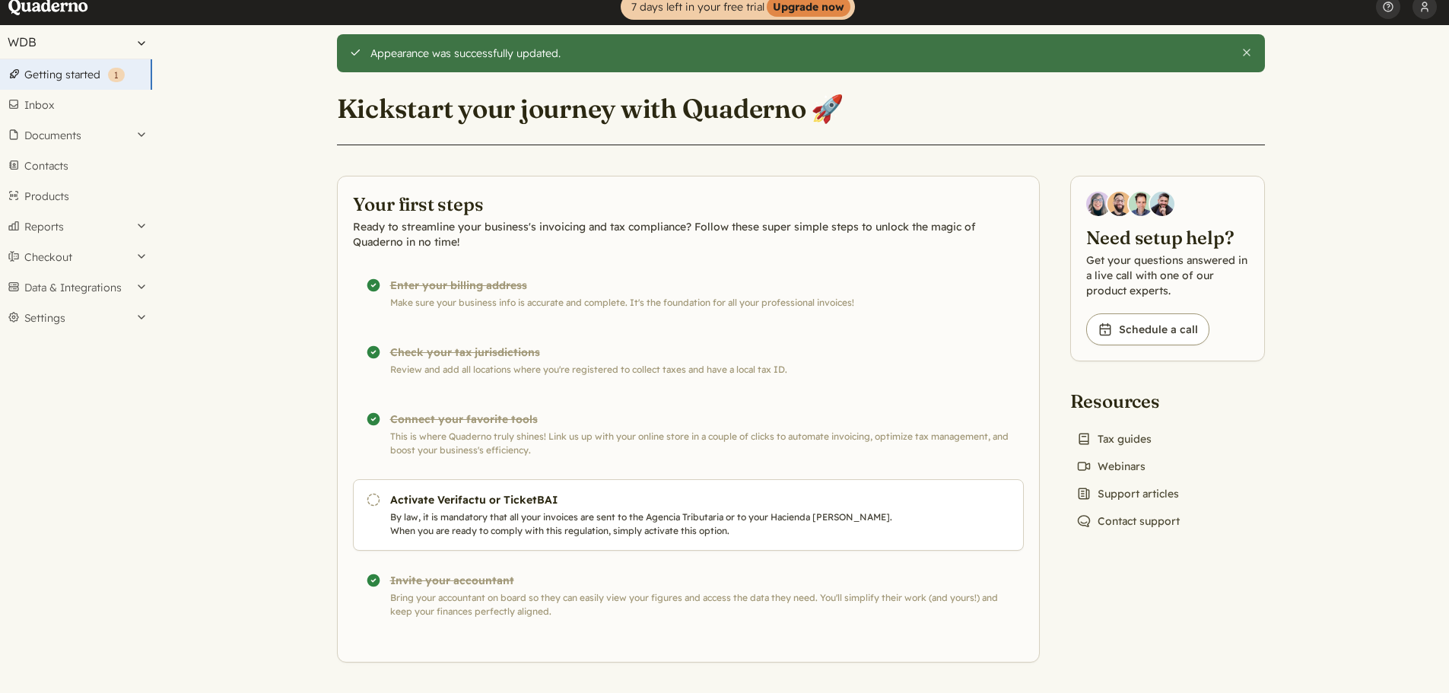
click at [95, 43] on button "WDB" at bounding box center [76, 41] width 152 height 33
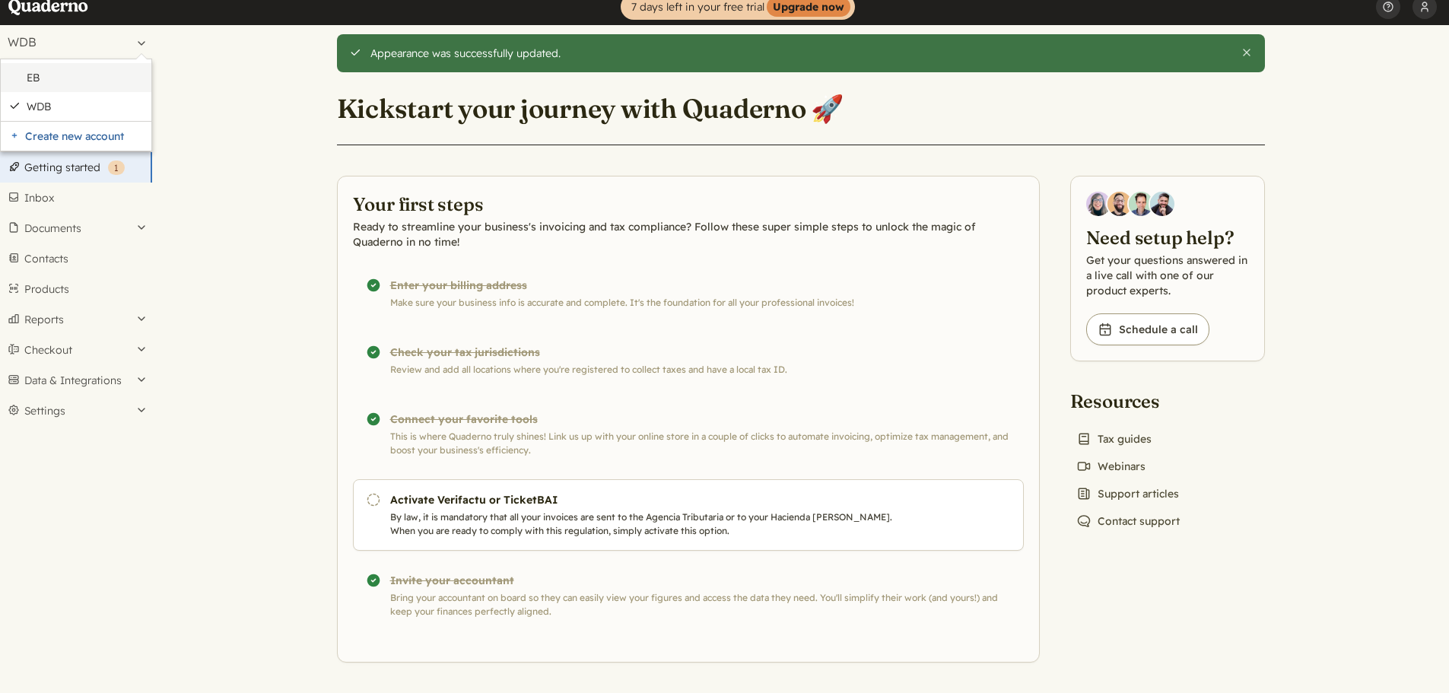
click at [46, 78] on link "EB" at bounding box center [85, 78] width 117 height 14
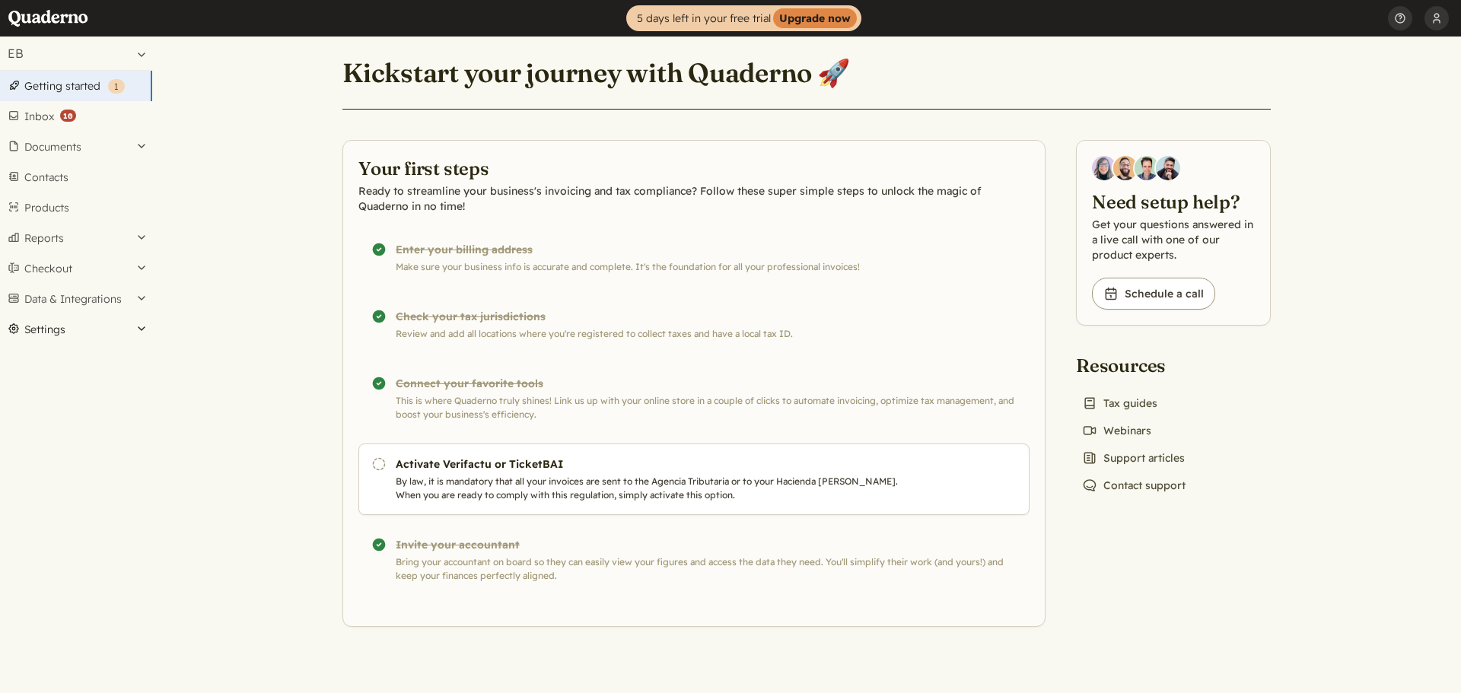
click at [59, 333] on button "Settings" at bounding box center [76, 329] width 152 height 30
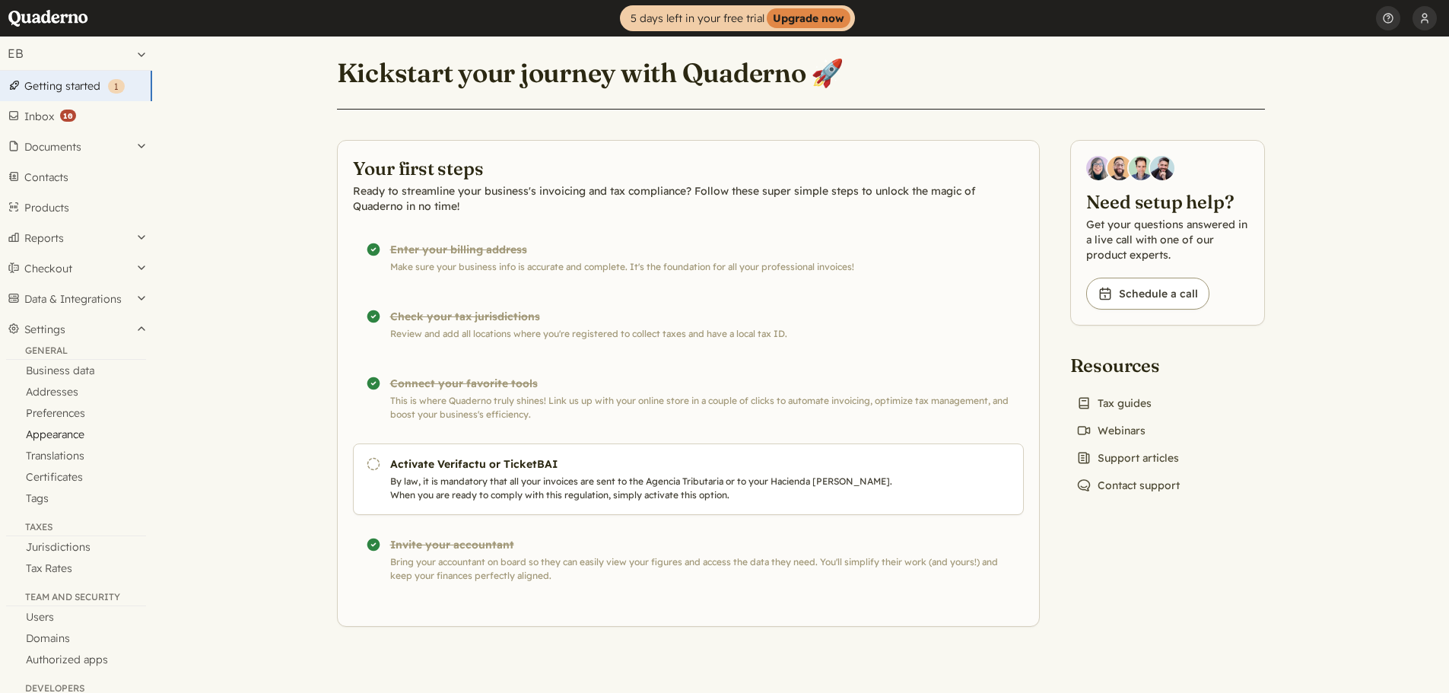
click at [59, 433] on link "Appearance" at bounding box center [76, 434] width 152 height 21
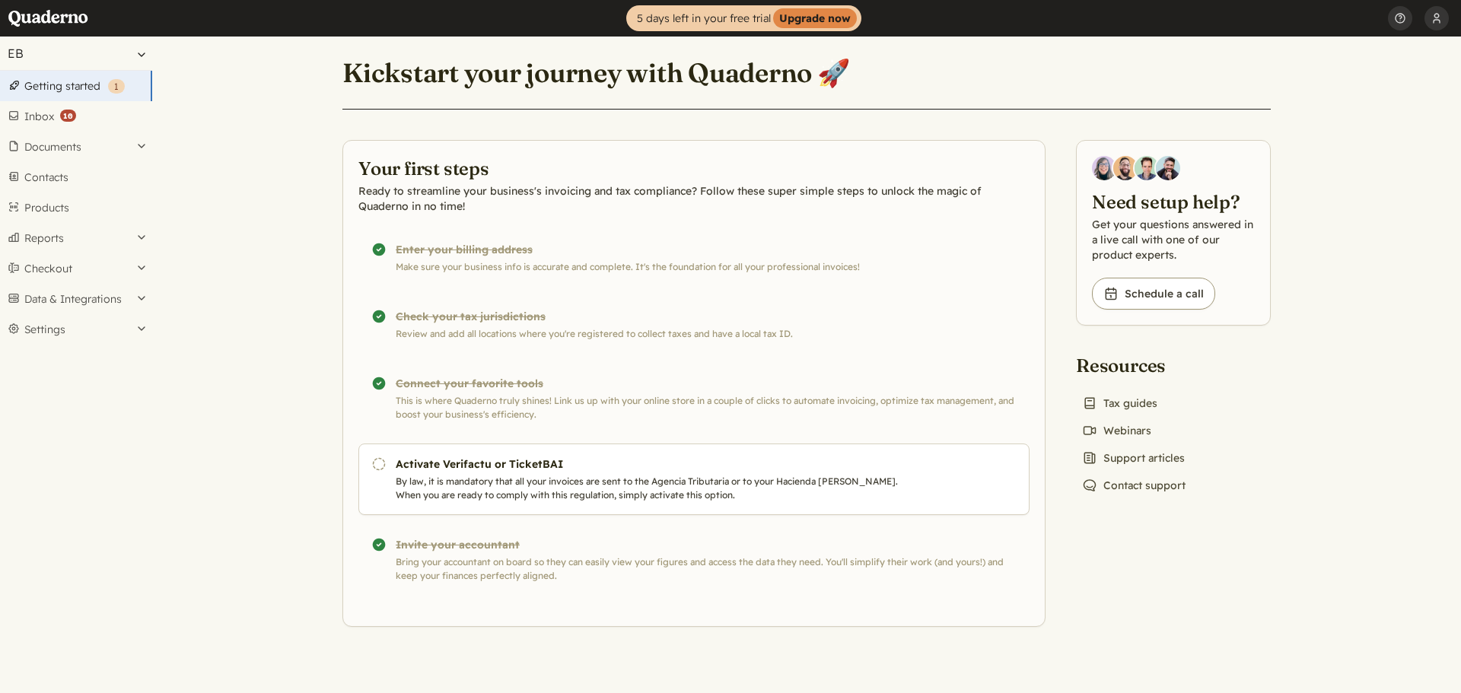
click at [86, 50] on button "EB" at bounding box center [76, 53] width 152 height 33
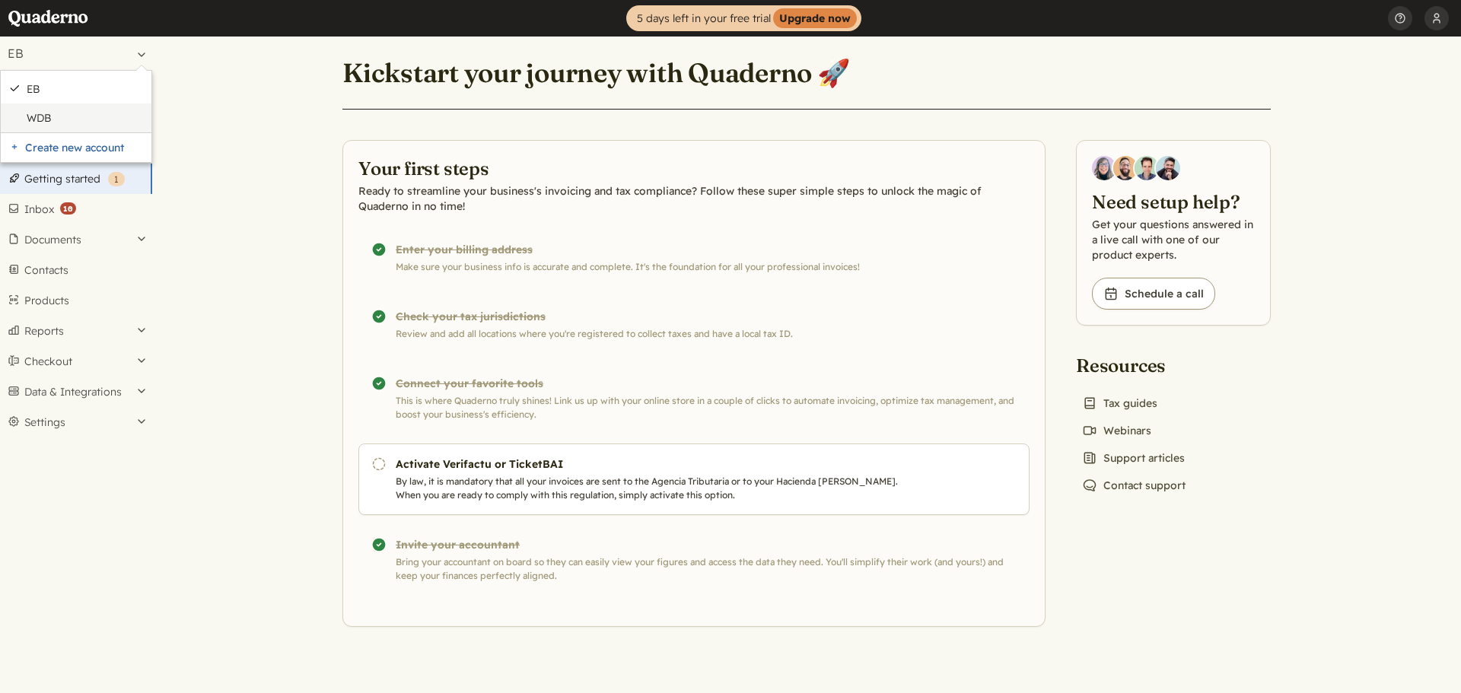
click at [49, 116] on link "WDB" at bounding box center [85, 118] width 117 height 14
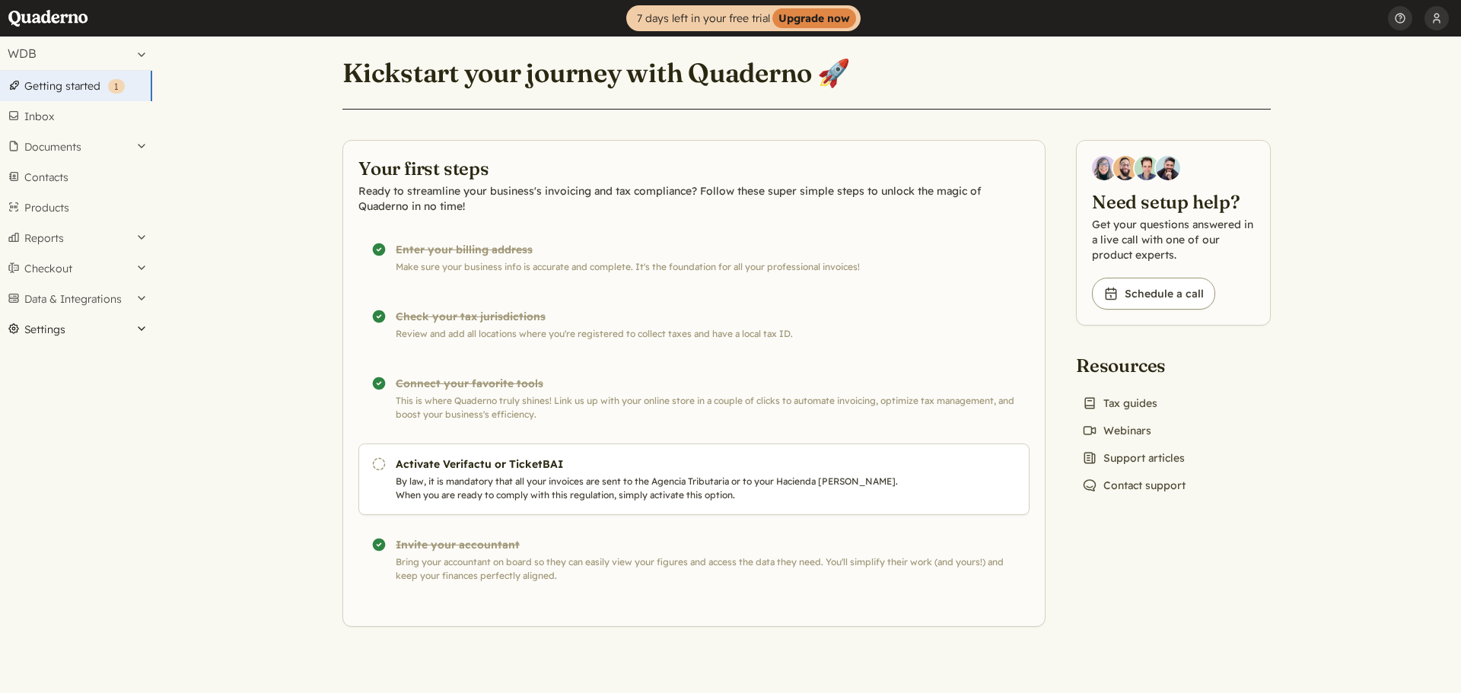
click at [49, 332] on button "Settings" at bounding box center [76, 329] width 152 height 30
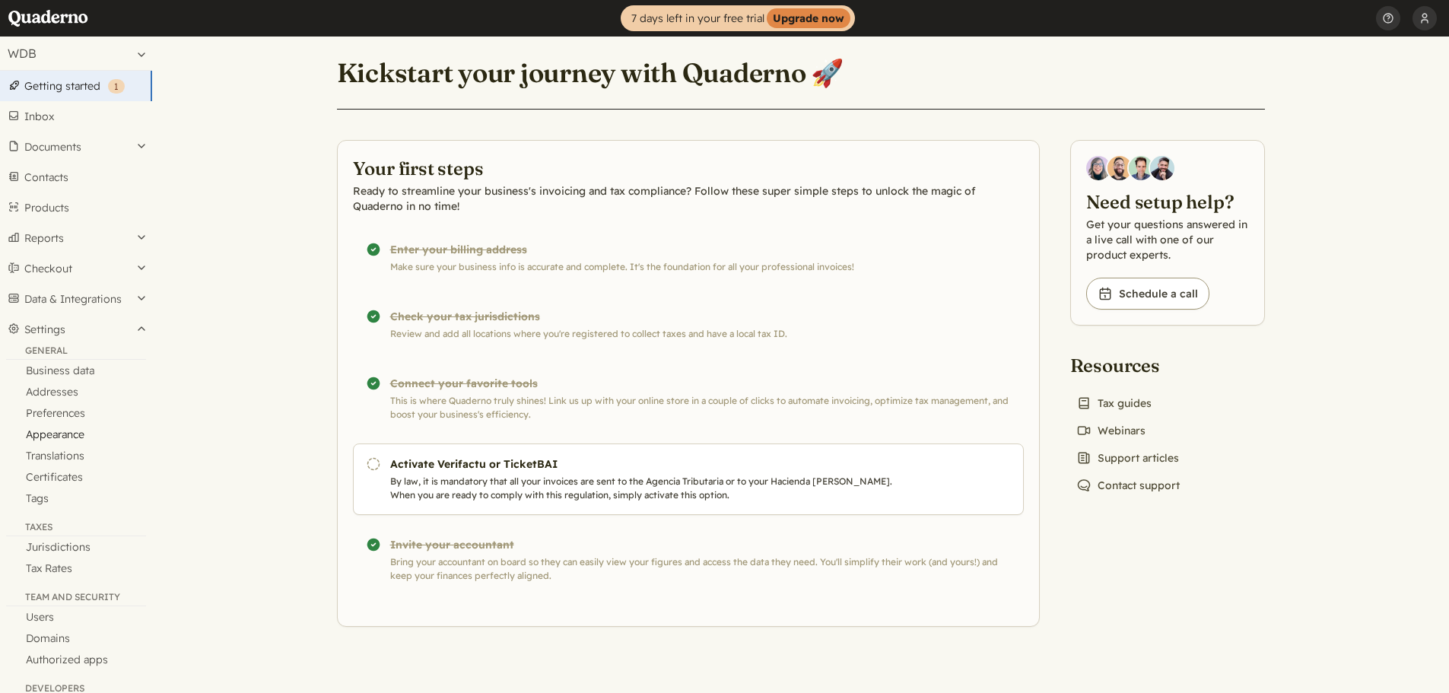
click at [61, 439] on link "Appearance" at bounding box center [76, 434] width 152 height 21
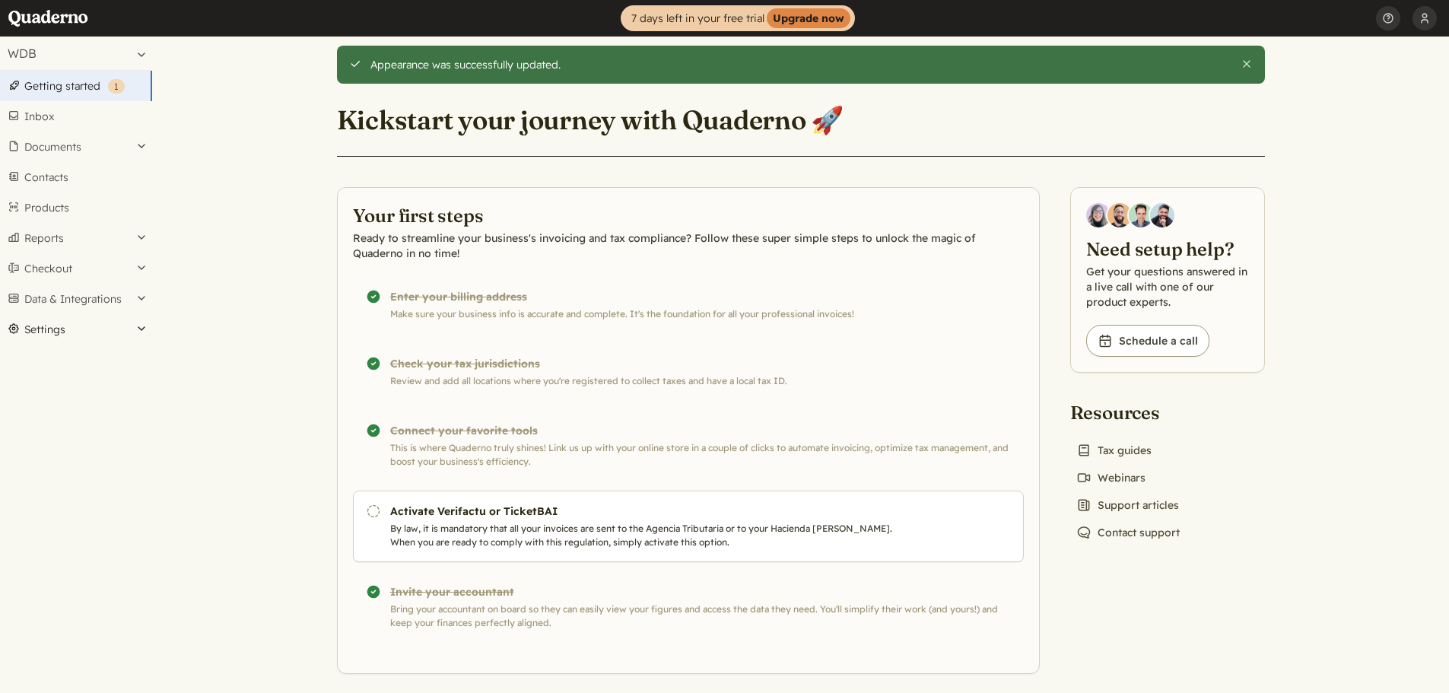
click at [56, 333] on button "Settings" at bounding box center [76, 329] width 152 height 30
click at [61, 479] on link "Certificates" at bounding box center [76, 476] width 152 height 21
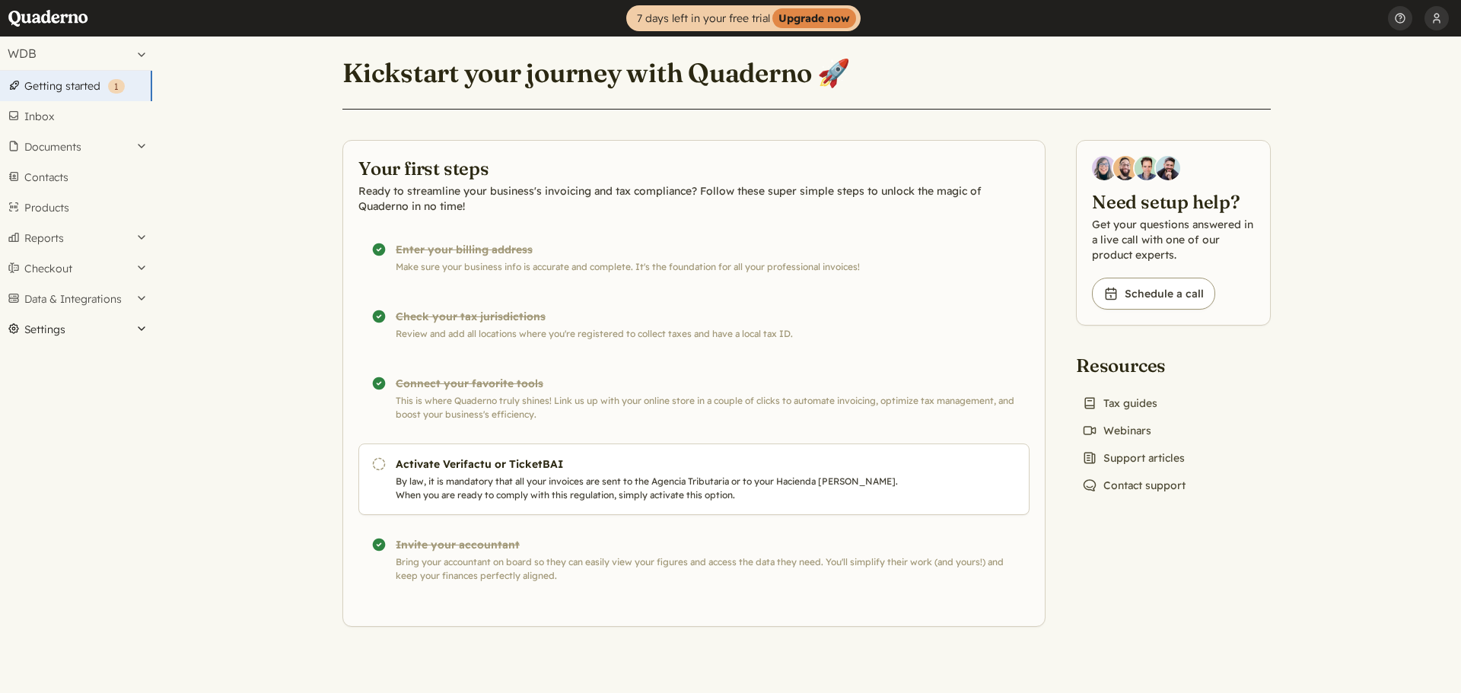
click at [44, 323] on button "Settings" at bounding box center [76, 329] width 152 height 30
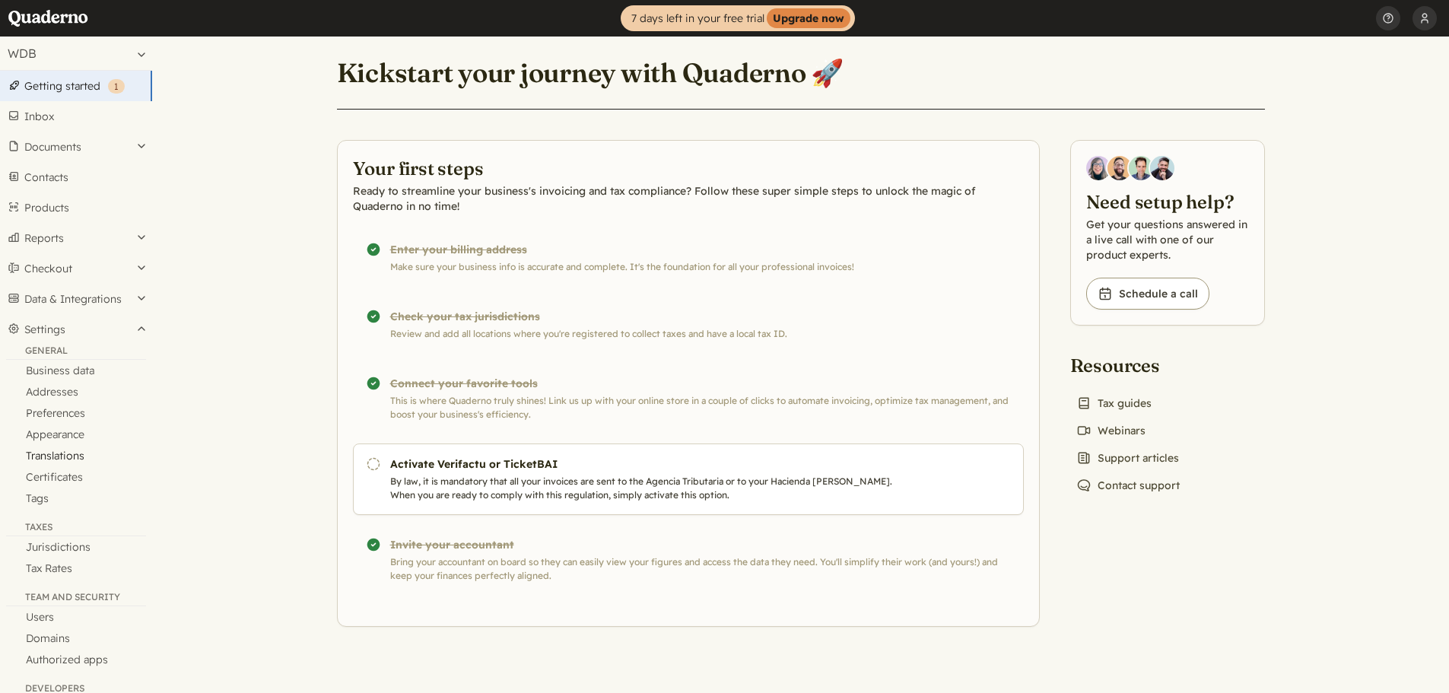
click at [68, 461] on link "Translations" at bounding box center [76, 455] width 152 height 21
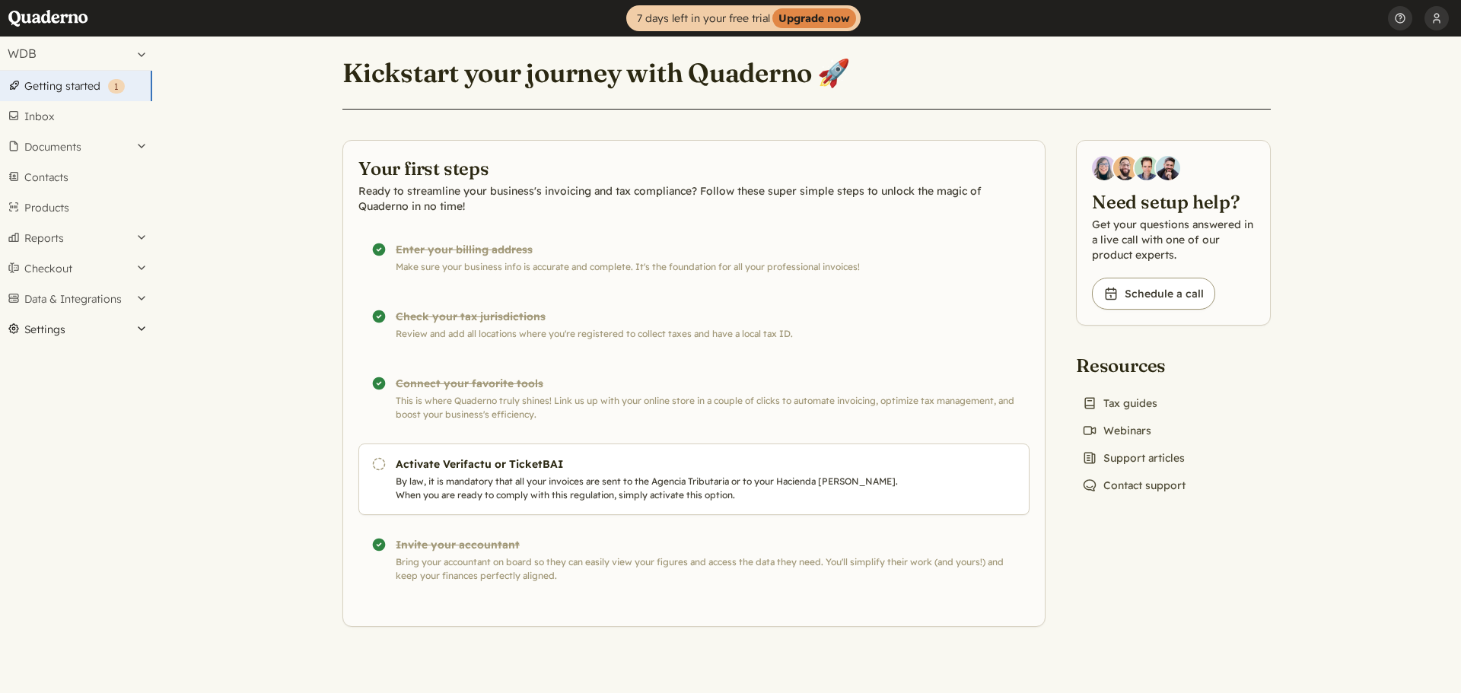
click at [40, 331] on button "Settings" at bounding box center [76, 329] width 152 height 30
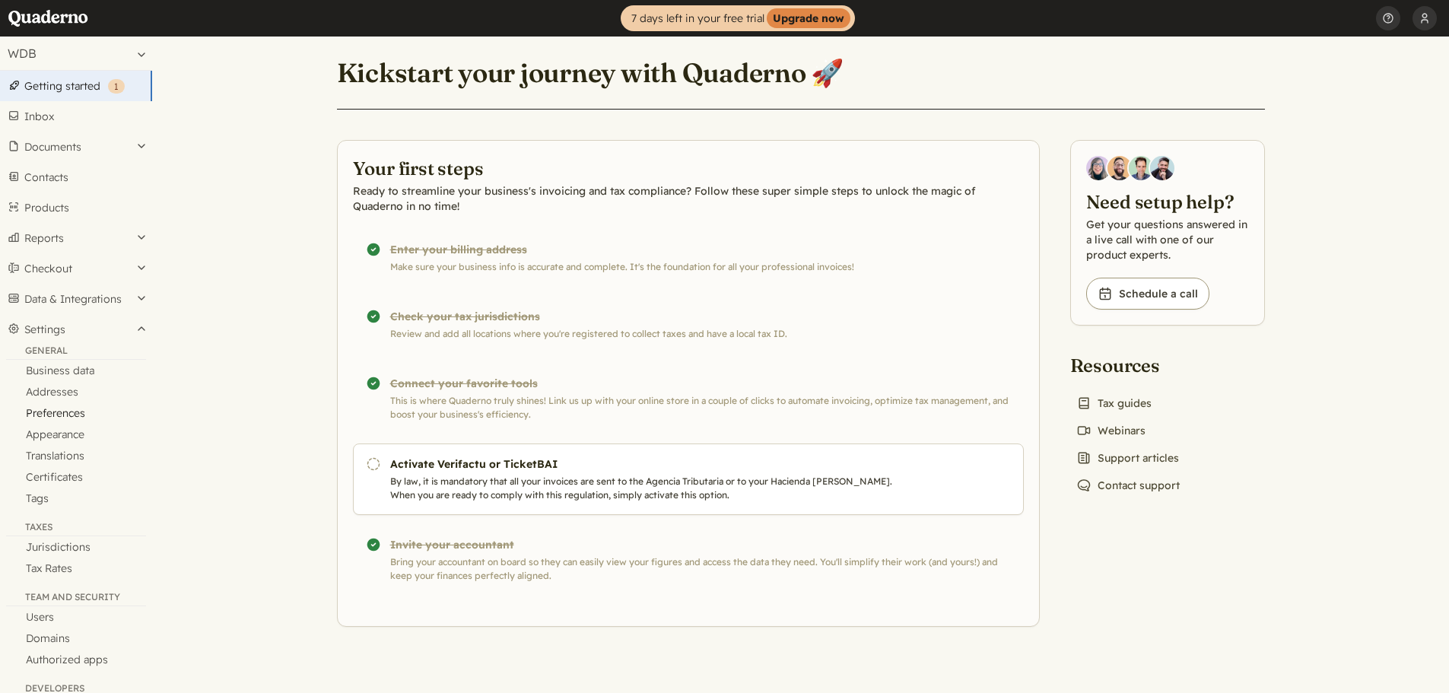
click at [68, 415] on link "Preferences" at bounding box center [76, 412] width 152 height 21
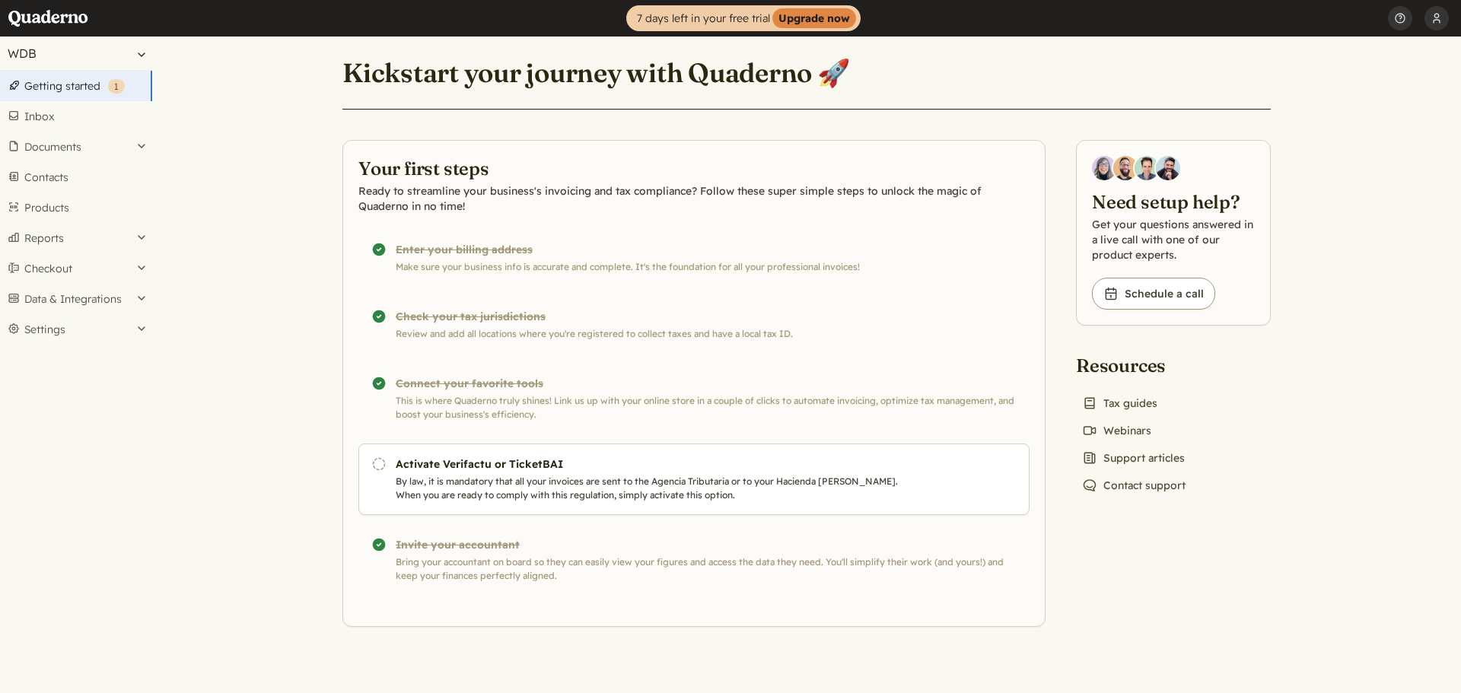
click at [65, 55] on button "WDB" at bounding box center [76, 53] width 152 height 33
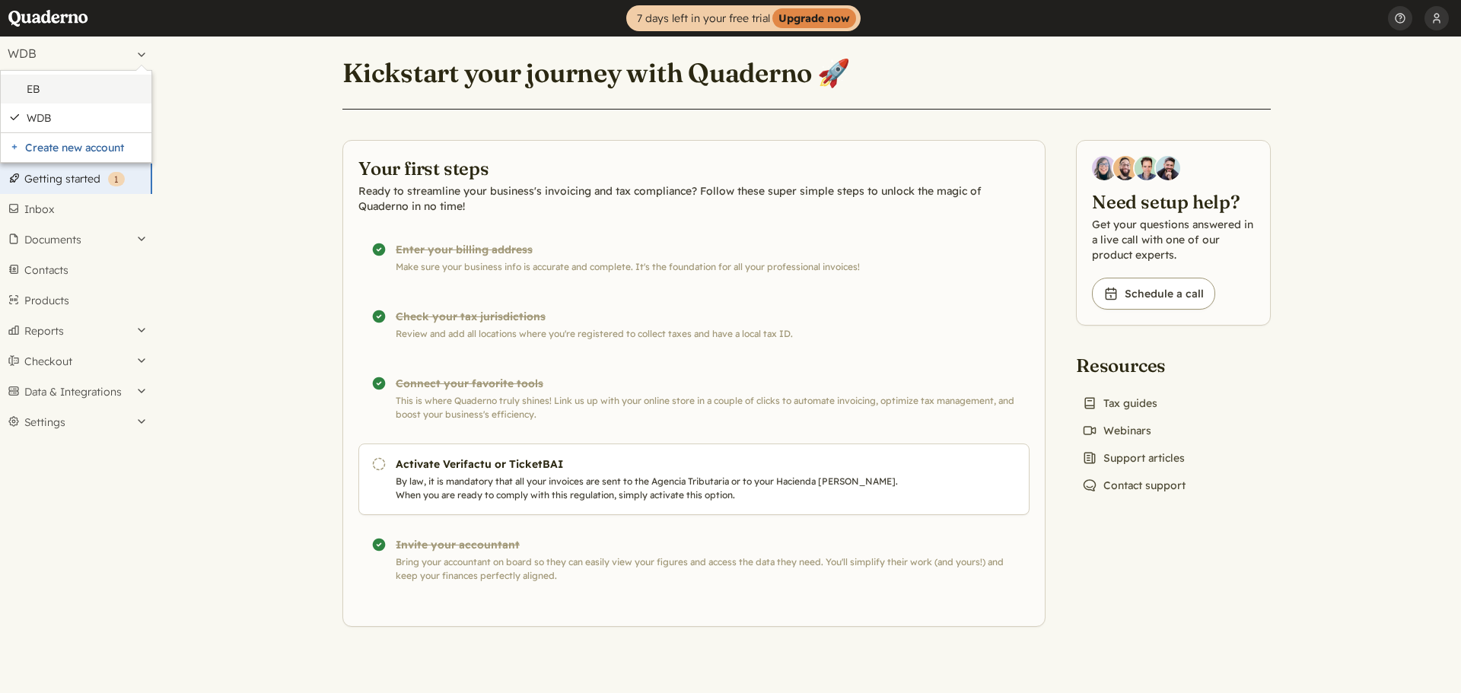
click at [43, 89] on link "EB" at bounding box center [85, 89] width 117 height 14
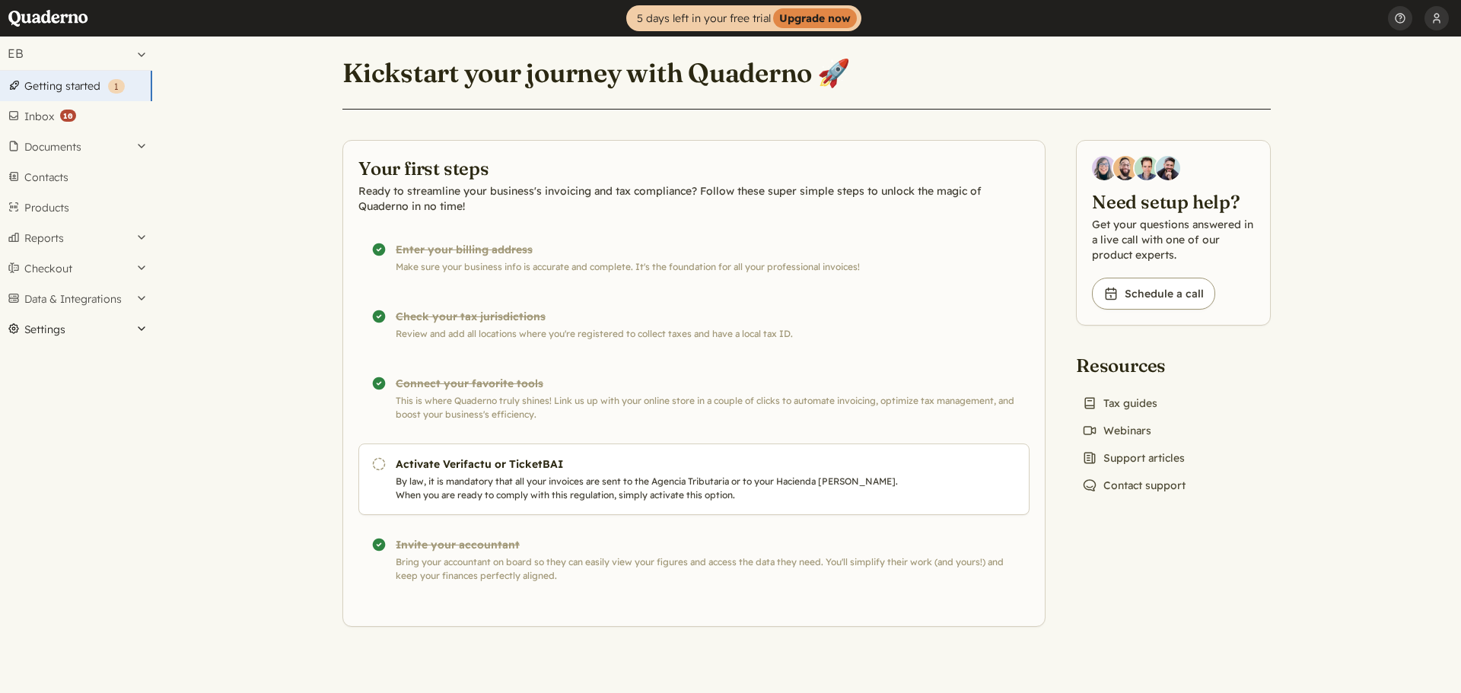
click at [50, 335] on button "Settings" at bounding box center [76, 329] width 152 height 30
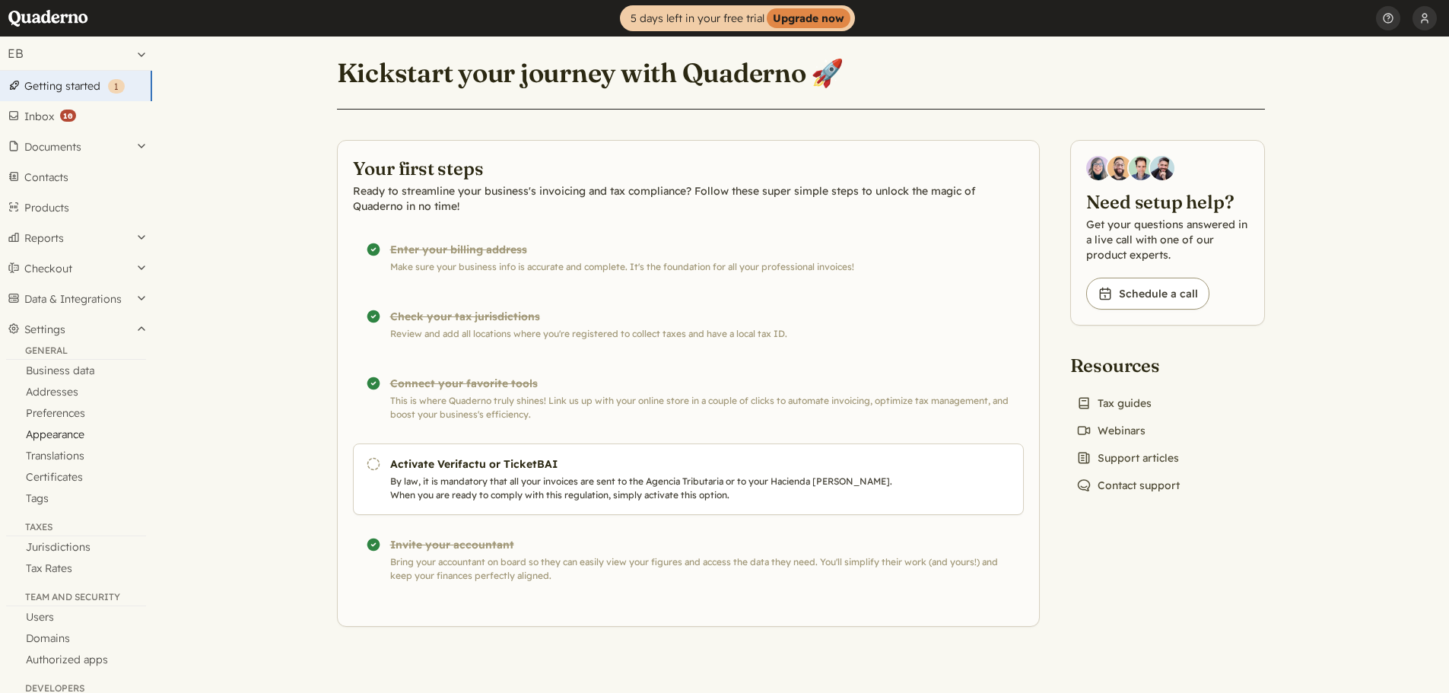
click at [59, 437] on link "Appearance" at bounding box center [76, 434] width 152 height 21
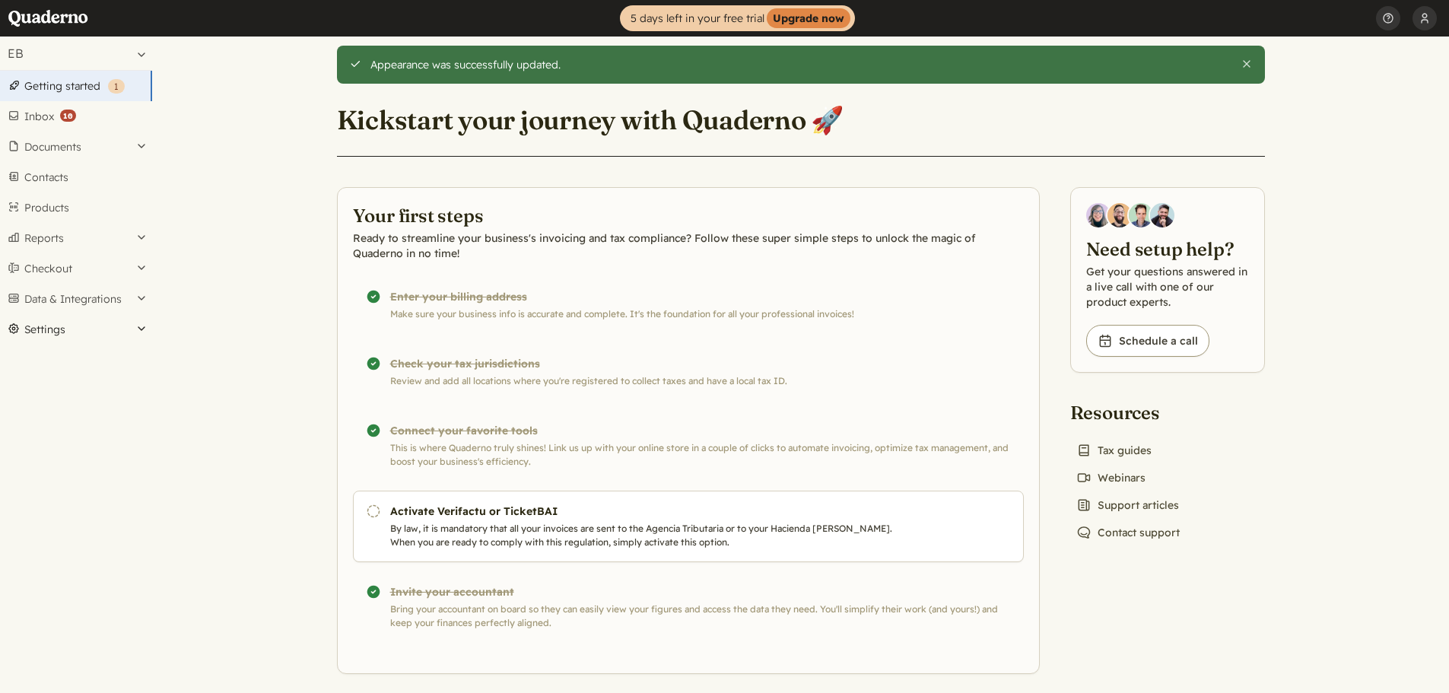
click at [54, 331] on button "Settings" at bounding box center [76, 329] width 152 height 30
click at [55, 415] on link "Preferences" at bounding box center [76, 412] width 152 height 21
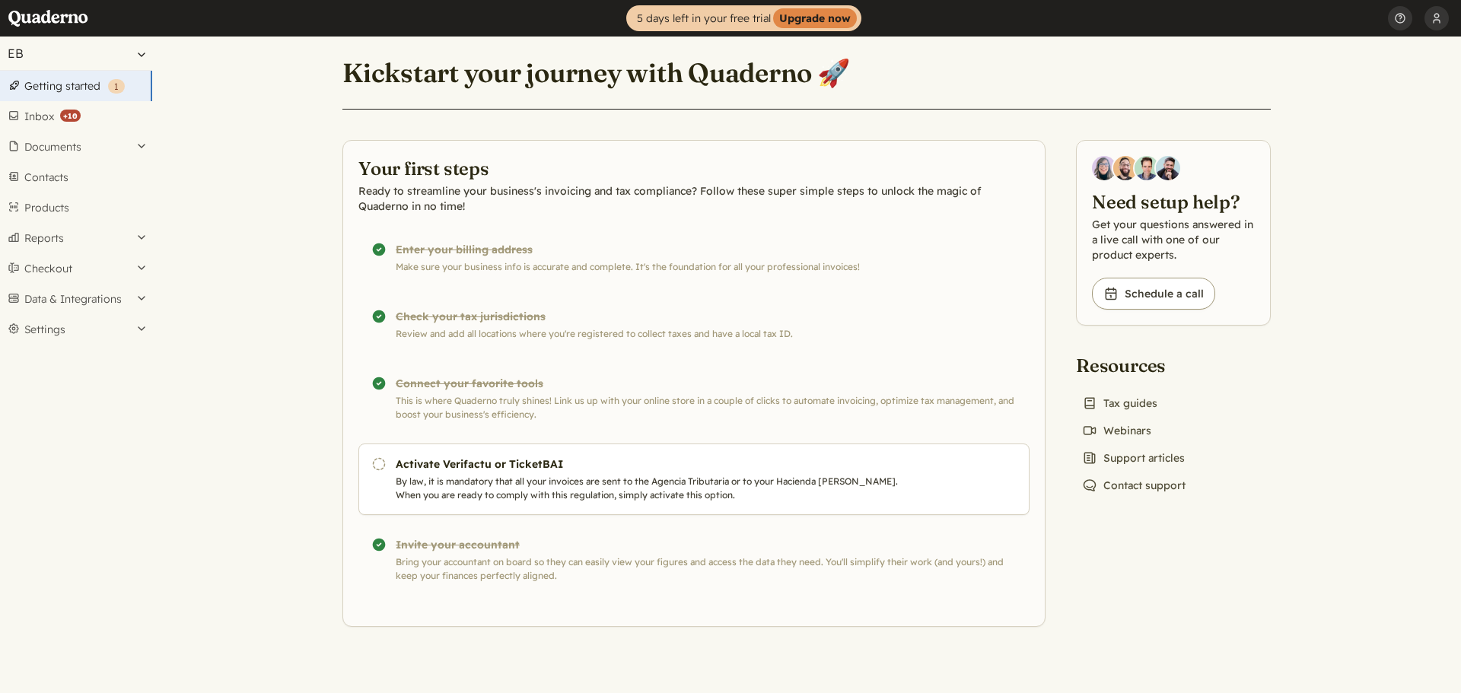
click at [97, 57] on button "EB" at bounding box center [76, 53] width 152 height 33
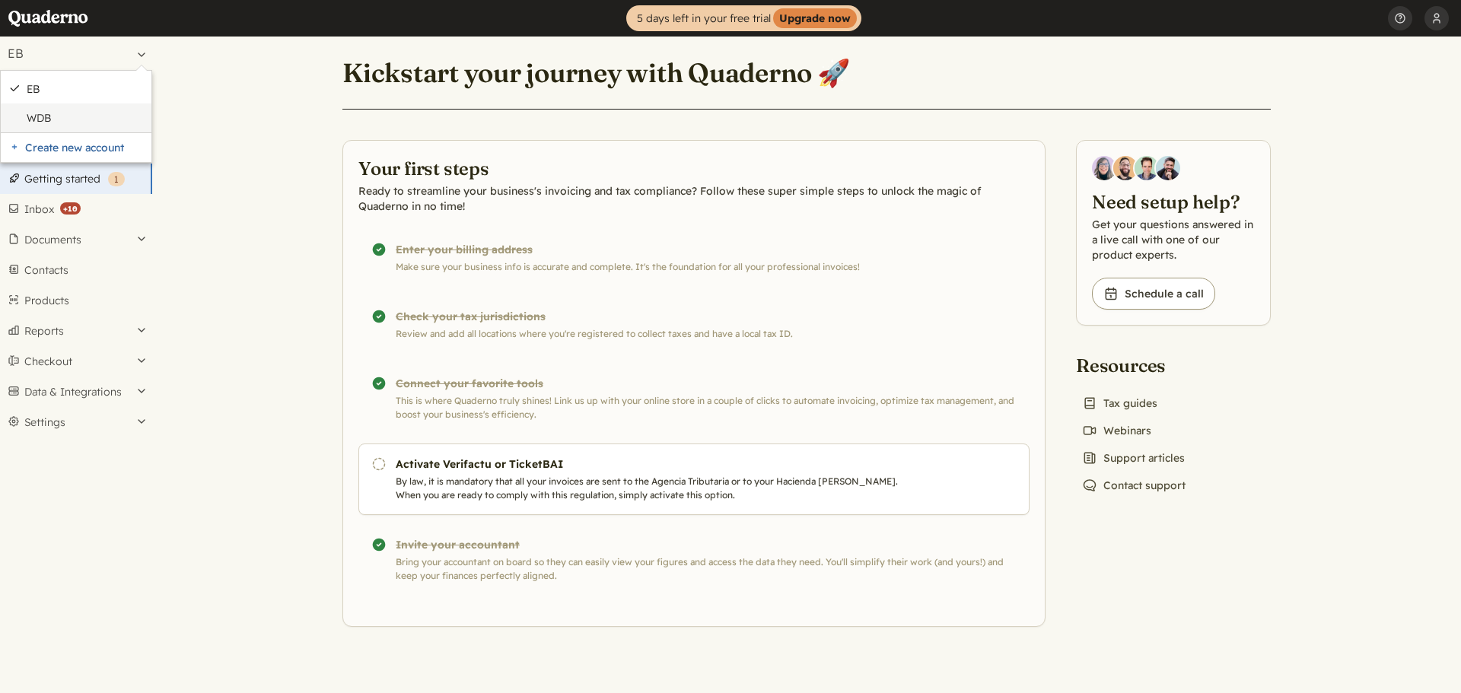
click at [46, 109] on li "WDB" at bounding box center [76, 117] width 151 height 29
click at [44, 117] on link "WDB" at bounding box center [85, 118] width 117 height 14
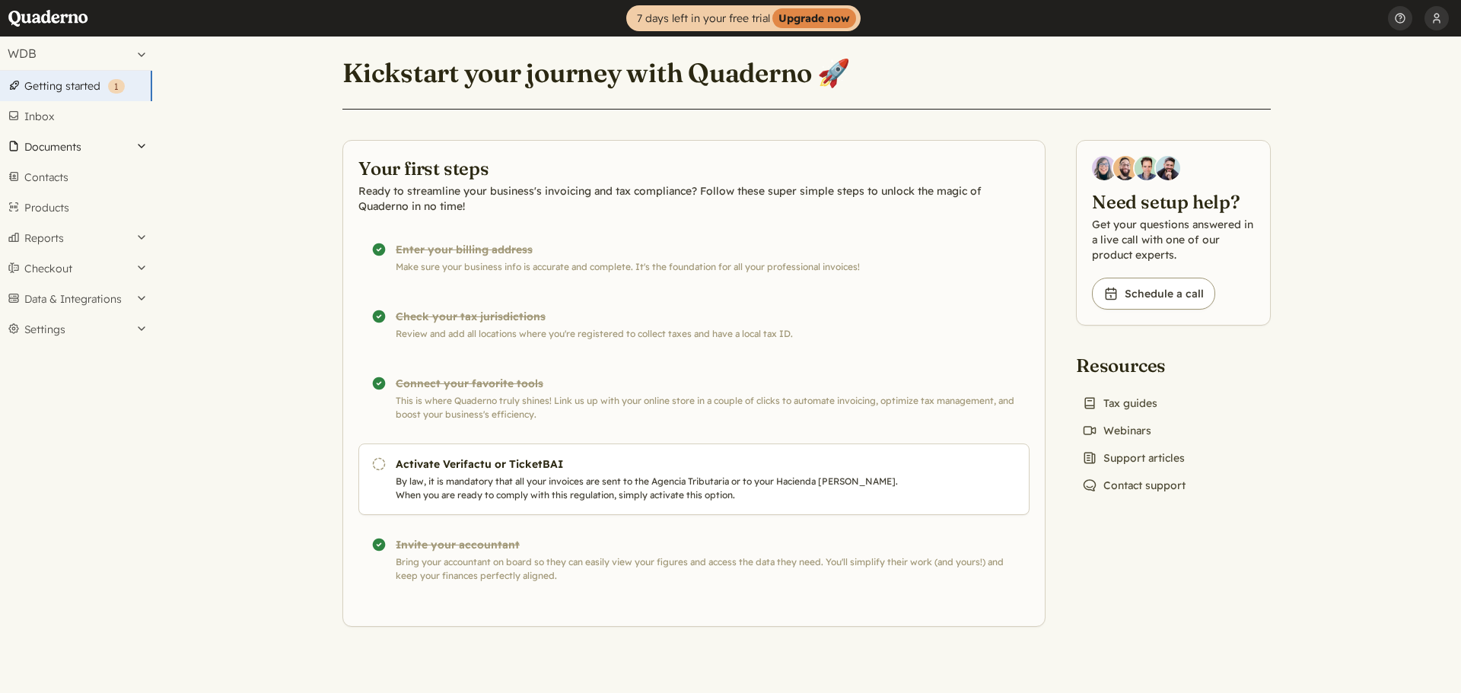
click at [48, 145] on button "Documents" at bounding box center [76, 147] width 152 height 30
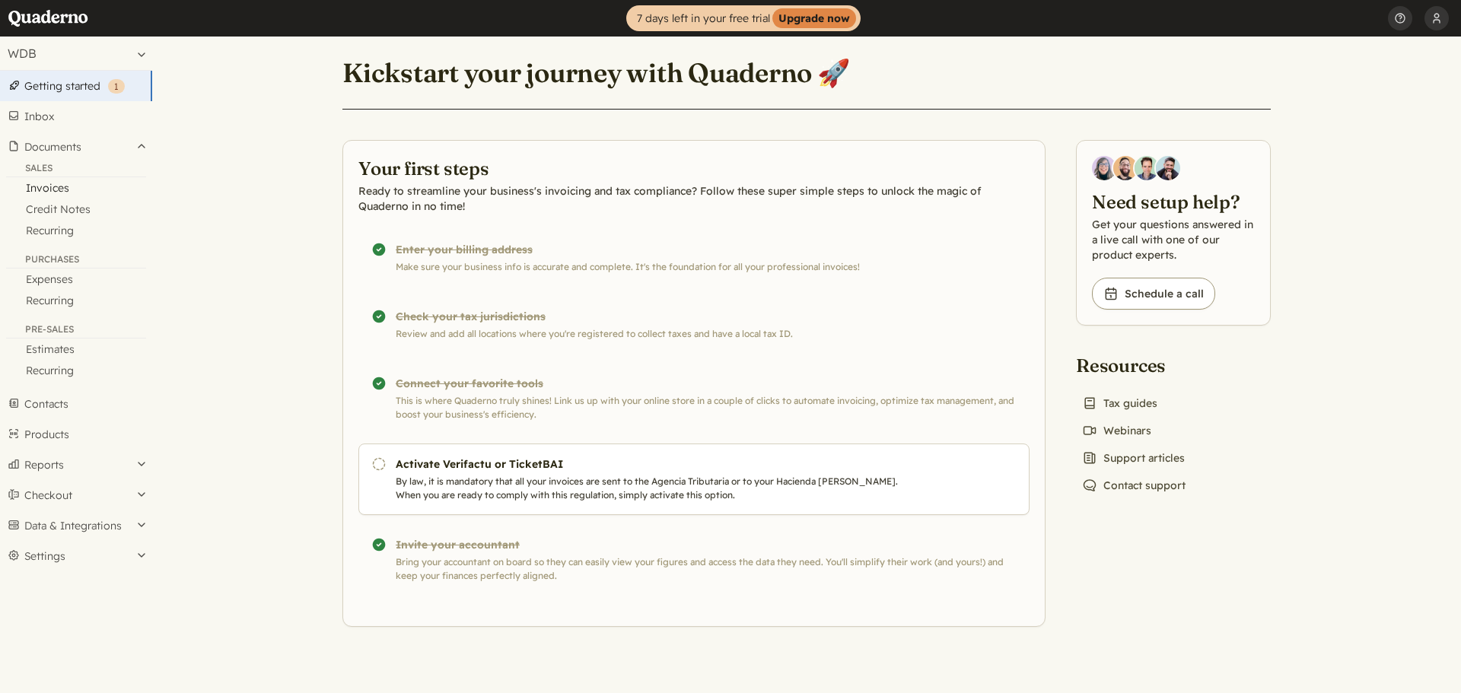
click at [40, 191] on link "Invoices" at bounding box center [76, 187] width 152 height 21
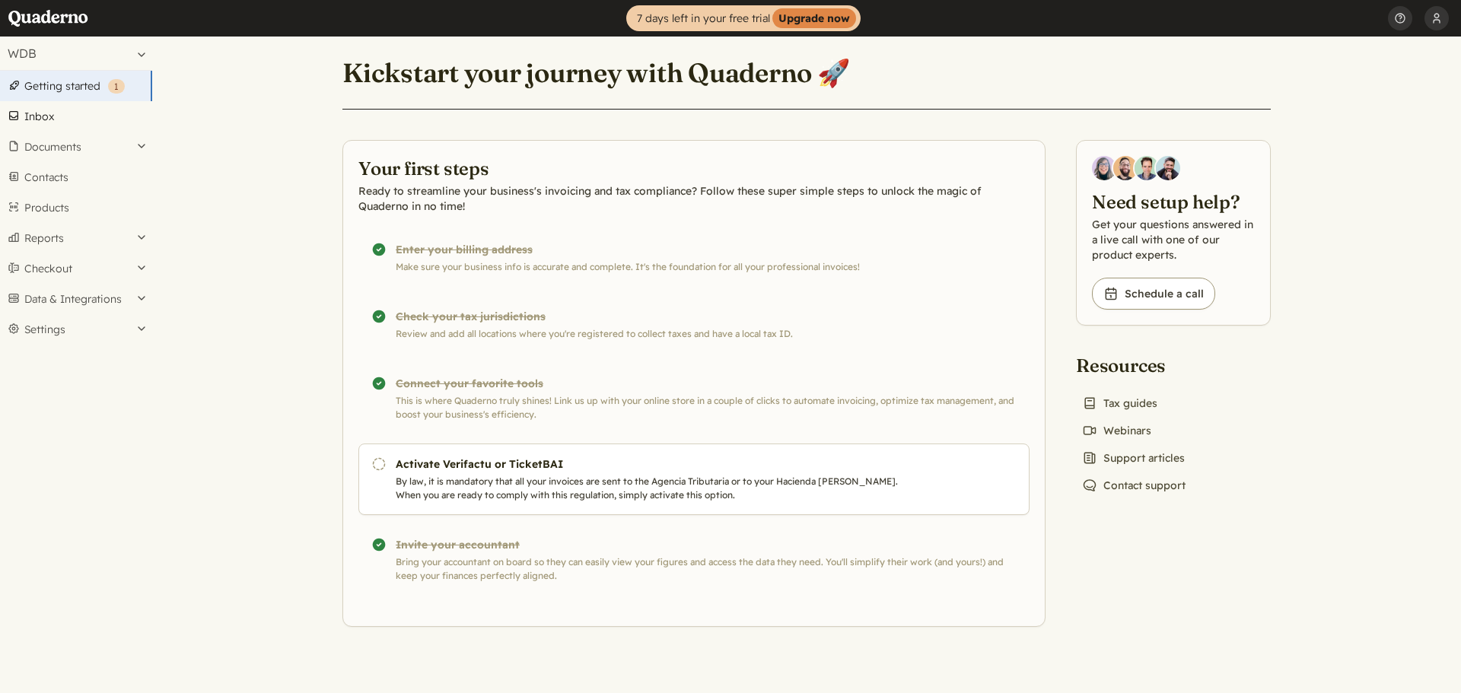
click at [35, 113] on link "Inbox" at bounding box center [76, 116] width 152 height 30
click at [62, 18] on link "Home" at bounding box center [53, 18] width 91 height 37
click at [829, 20] on strong "Upgrade now" at bounding box center [814, 18] width 84 height 20
click at [828, 17] on strong "Upgrade now" at bounding box center [815, 18] width 84 height 20
click at [19, 52] on button "EB" at bounding box center [76, 53] width 152 height 33
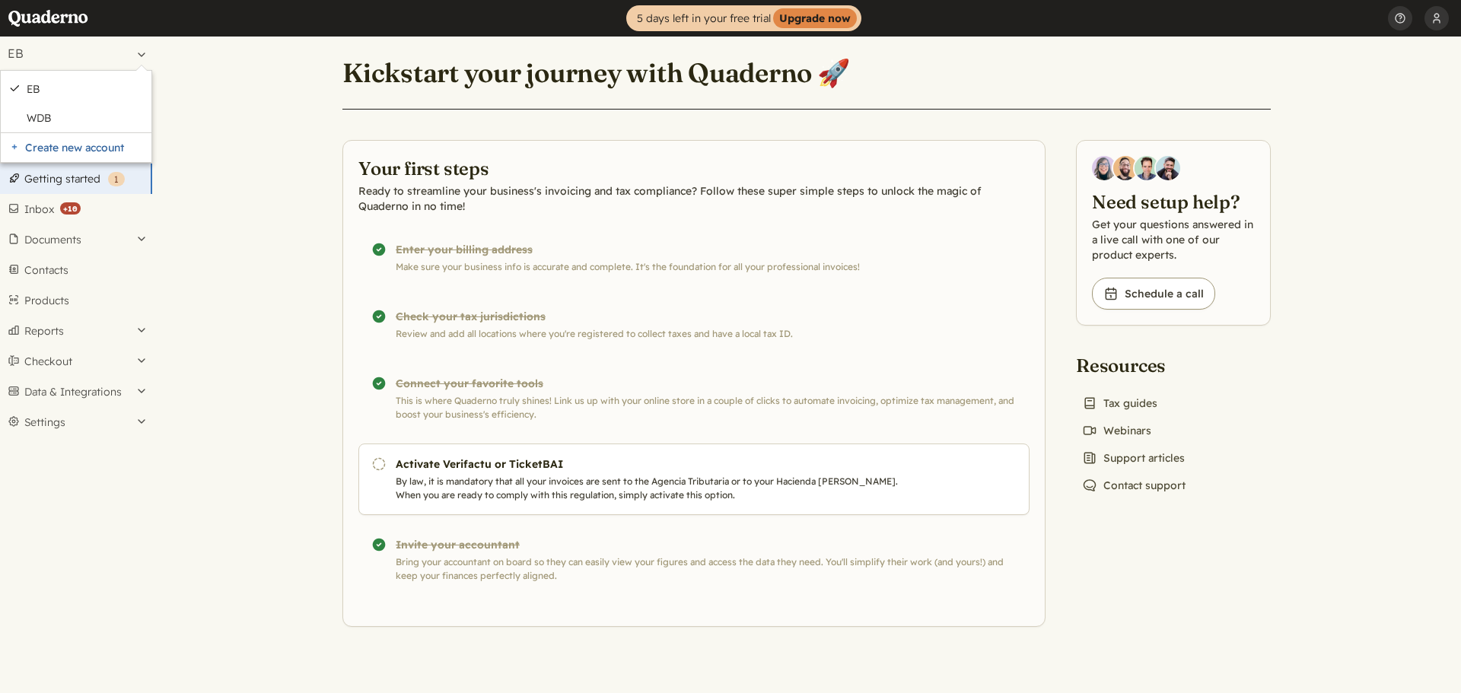
click at [235, 84] on main "Kickstart your journey with Quaderno 🚀 Your first steps Ready to streamline you…" at bounding box center [806, 365] width 1308 height 657
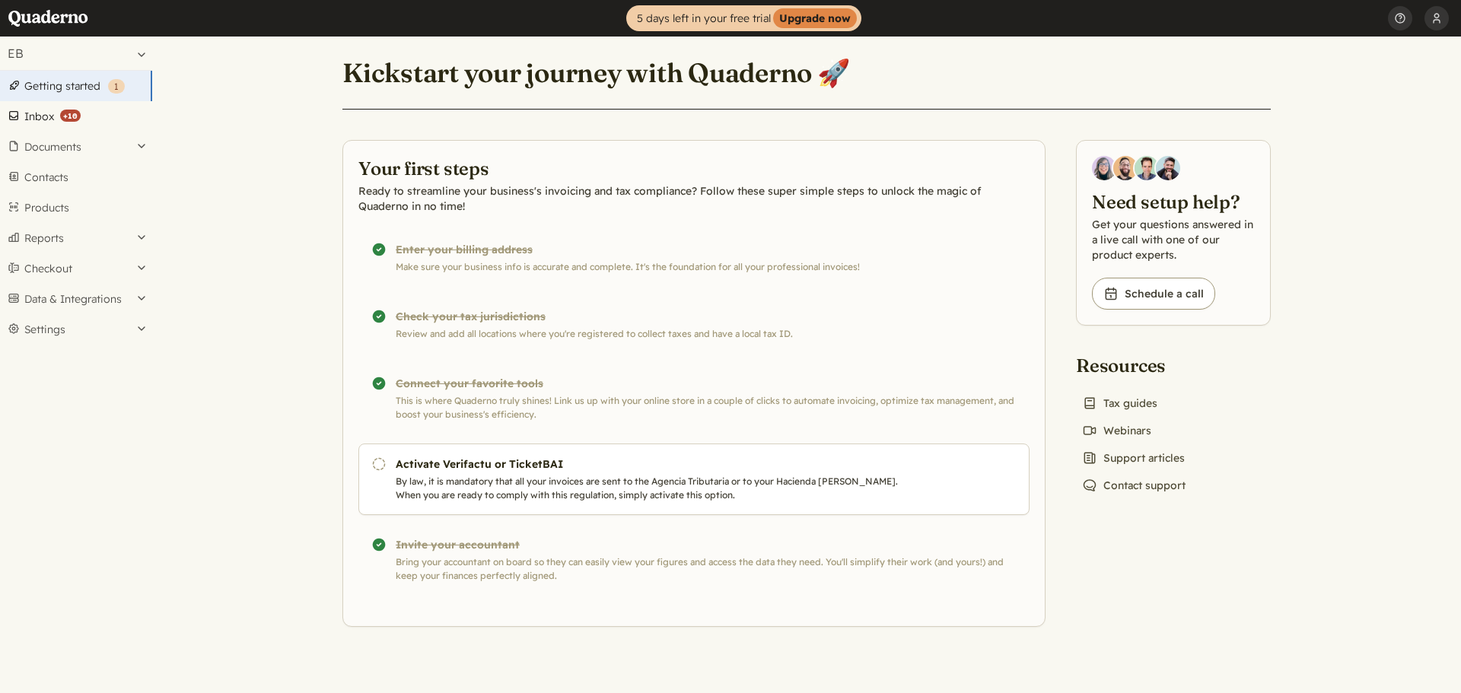
click at [35, 120] on link "Inbox ( +10 )" at bounding box center [76, 116] width 152 height 30
click at [35, 333] on button "Settings" at bounding box center [76, 329] width 152 height 30
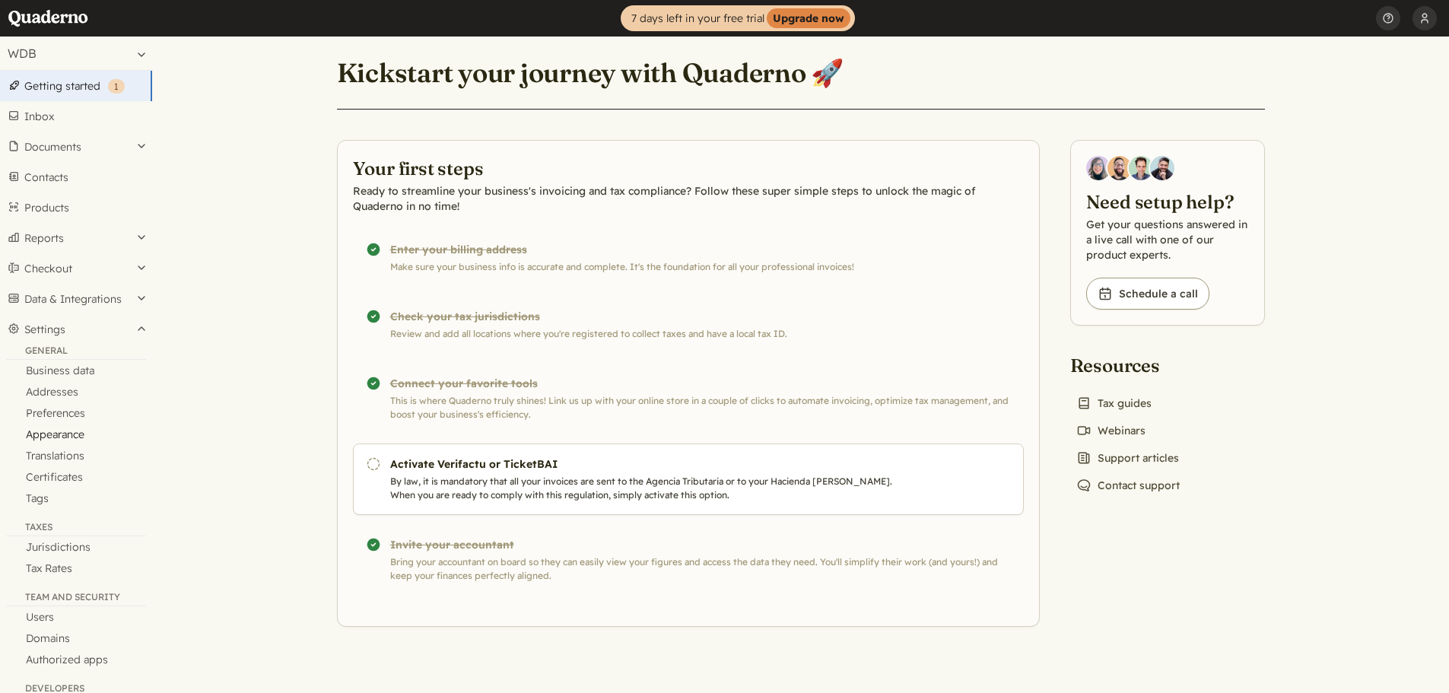
click at [61, 433] on link "Appearance" at bounding box center [76, 434] width 152 height 21
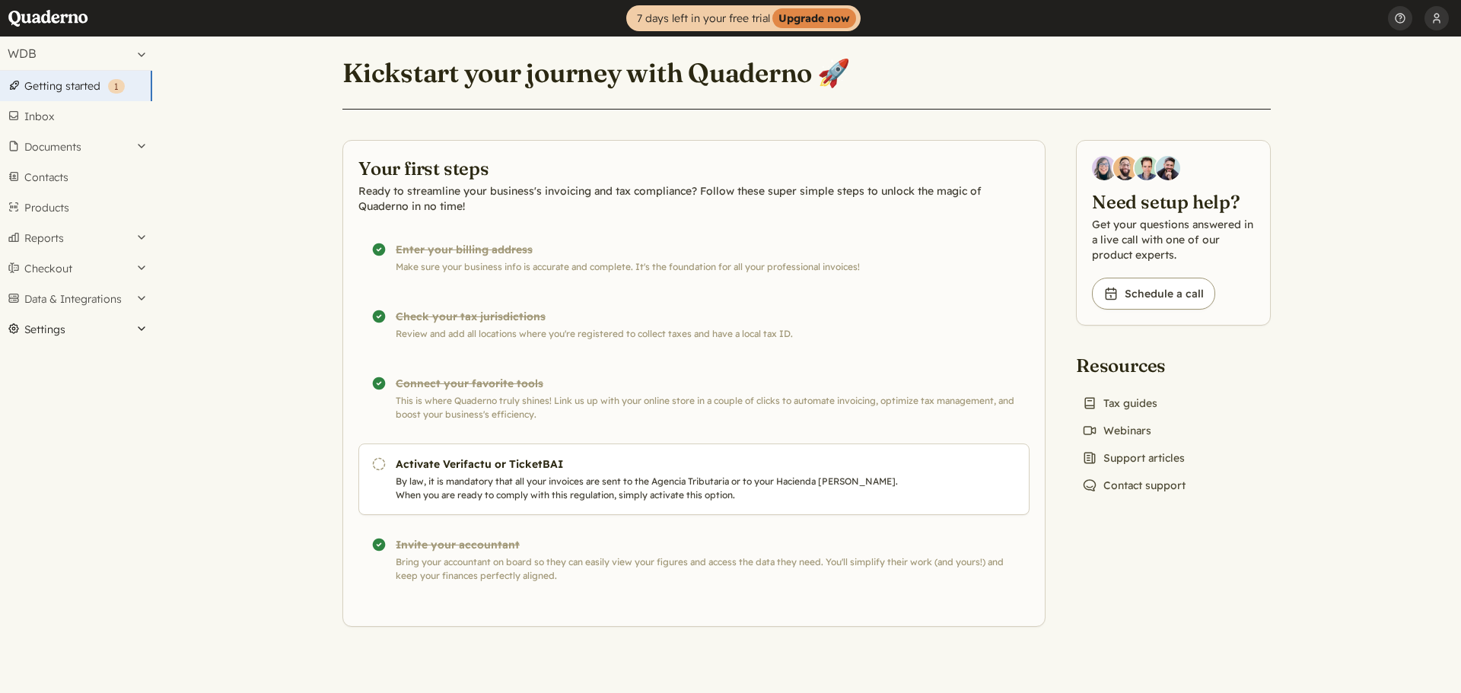
click at [47, 332] on button "Settings" at bounding box center [76, 329] width 152 height 30
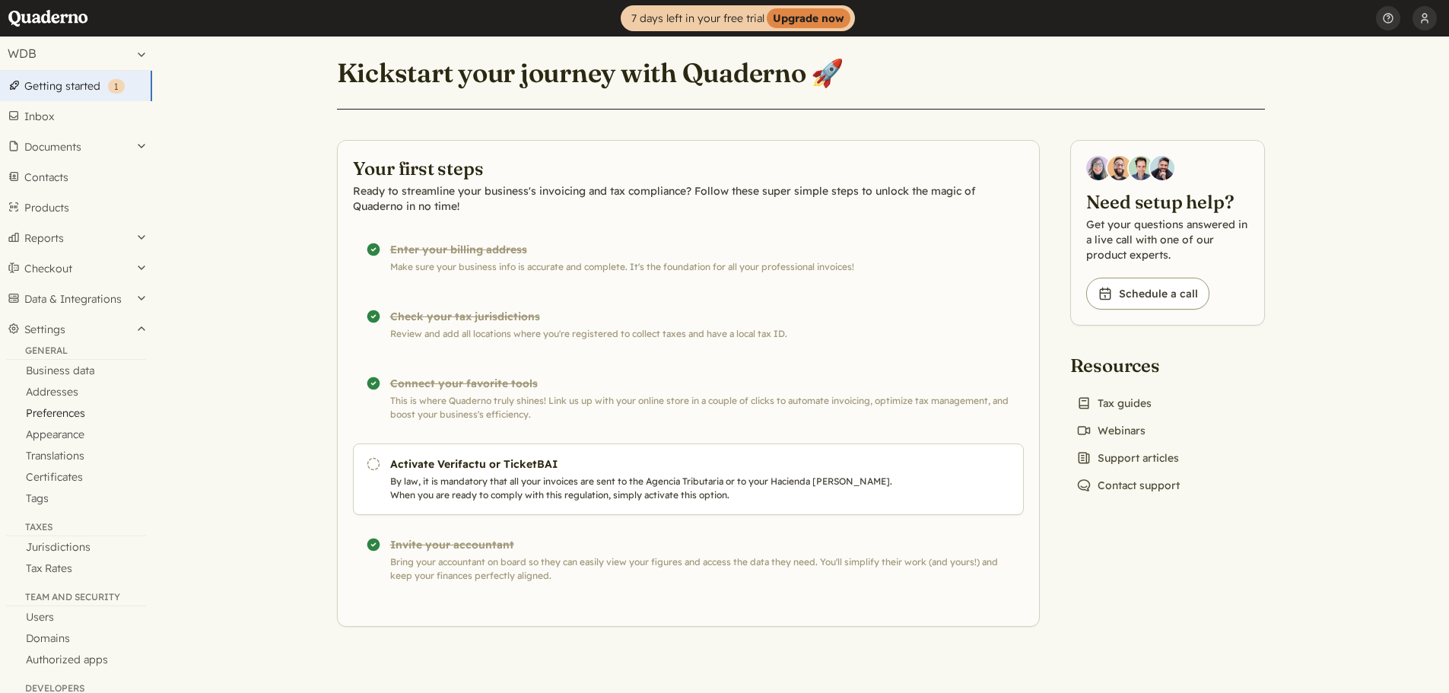
click at [60, 416] on link "Preferences" at bounding box center [76, 412] width 152 height 21
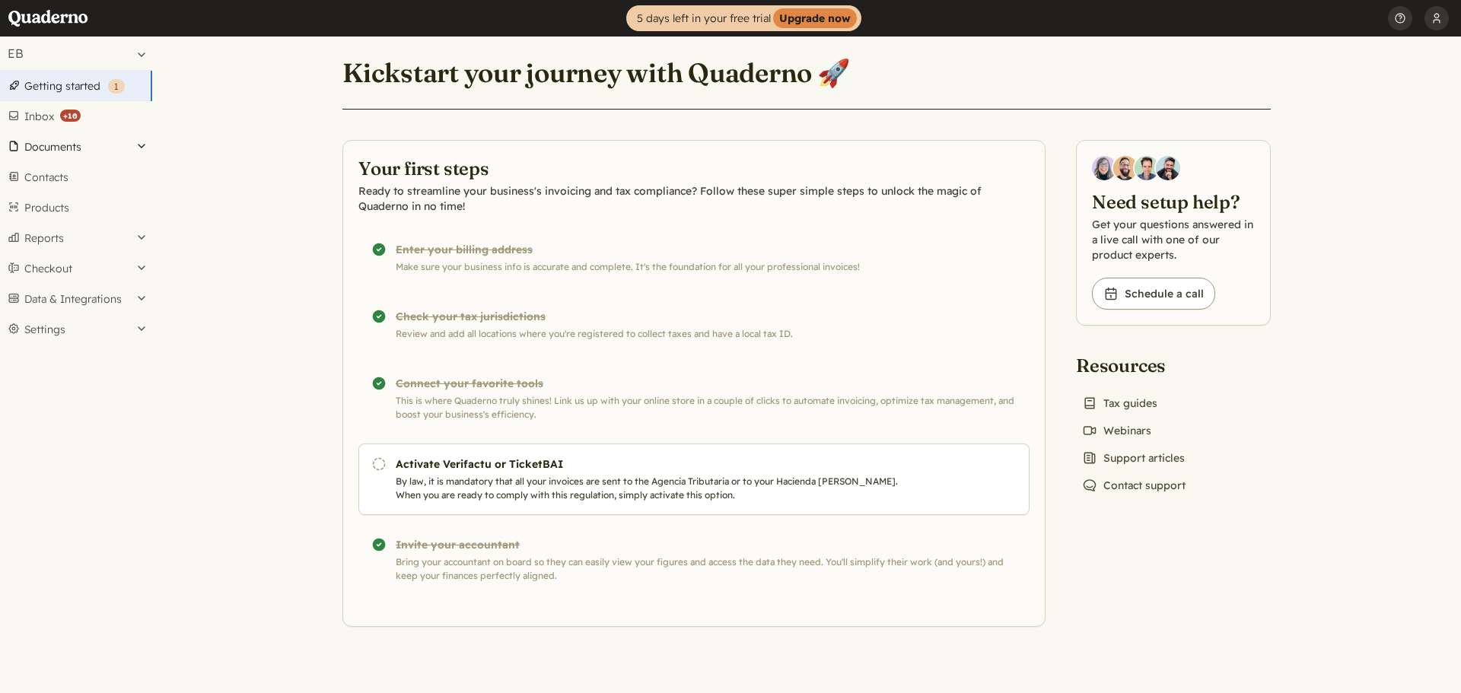
click at [43, 150] on button "Documents" at bounding box center [76, 147] width 152 height 30
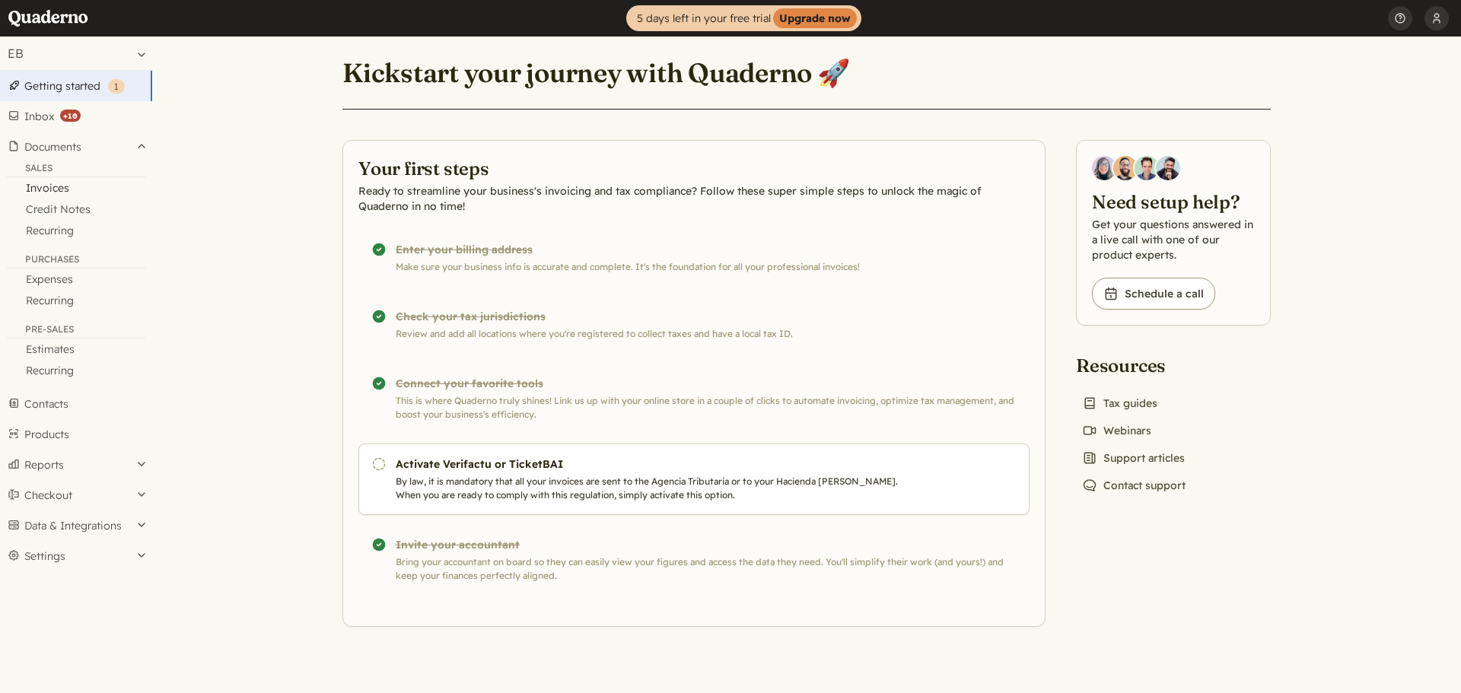
click at [49, 193] on link "Invoices" at bounding box center [76, 187] width 152 height 21
